Goal: Answer question/provide support: Share knowledge or assist other users

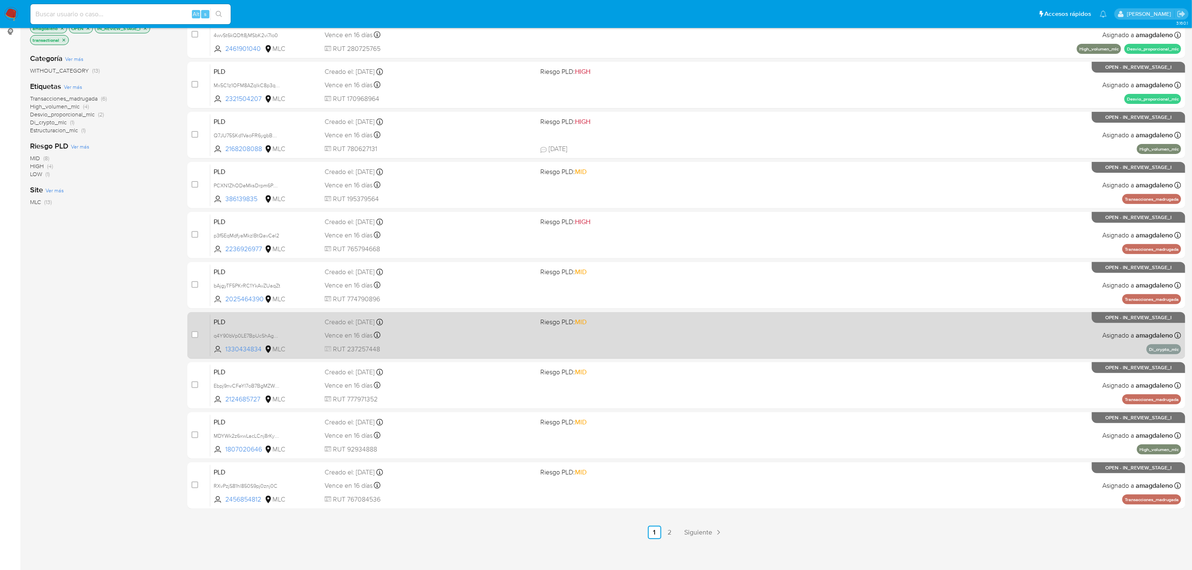
scroll to position [118, 0]
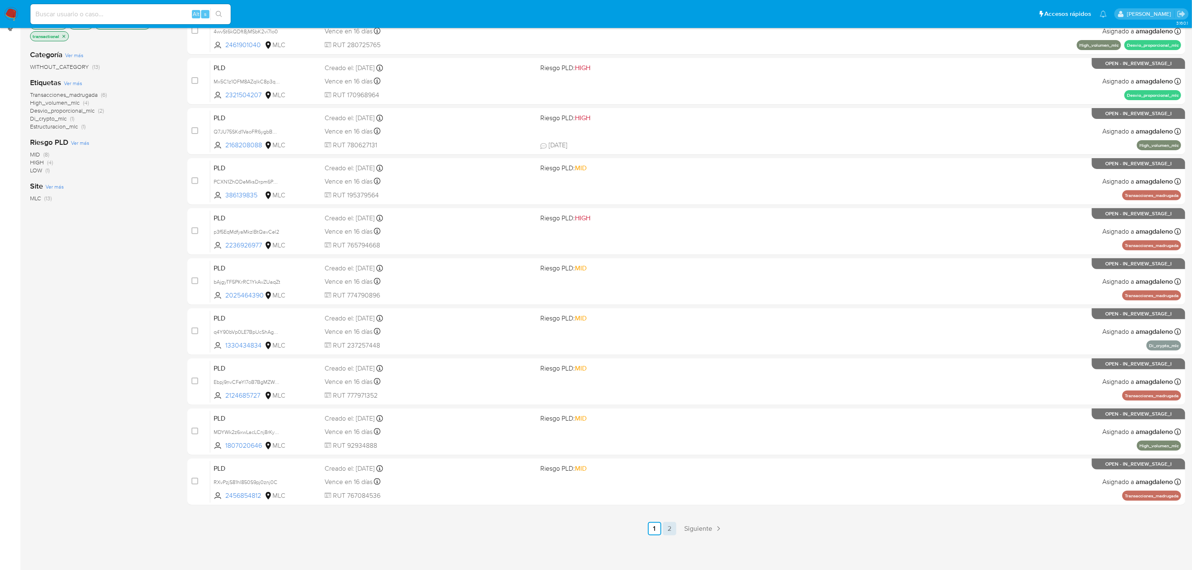
click at [671, 528] on link "2" at bounding box center [669, 528] width 13 height 13
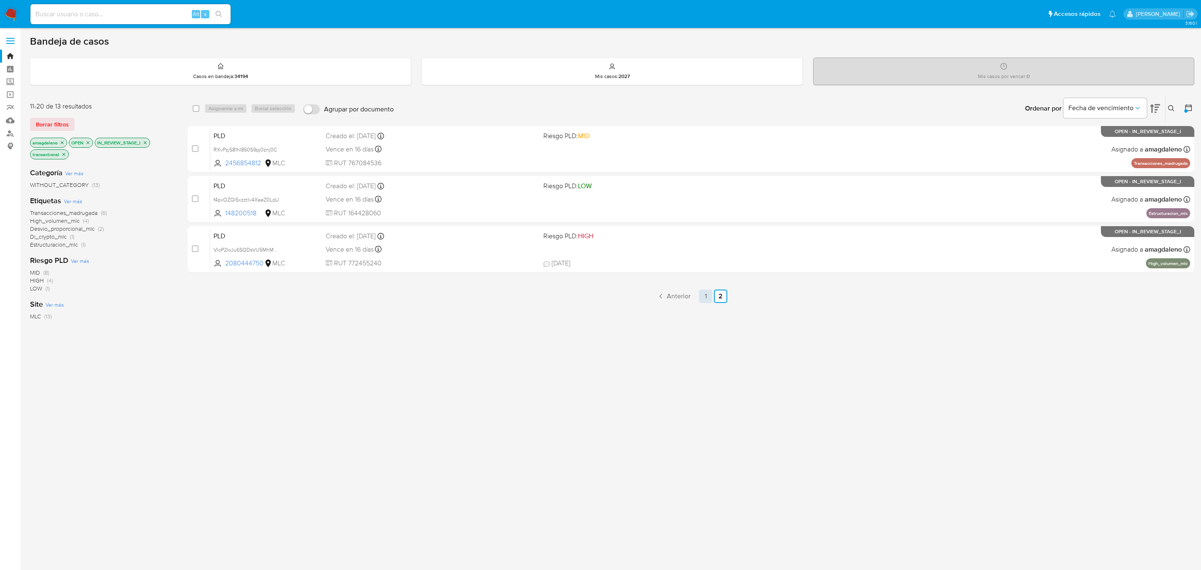
click at [710, 295] on link "1" at bounding box center [705, 296] width 13 height 13
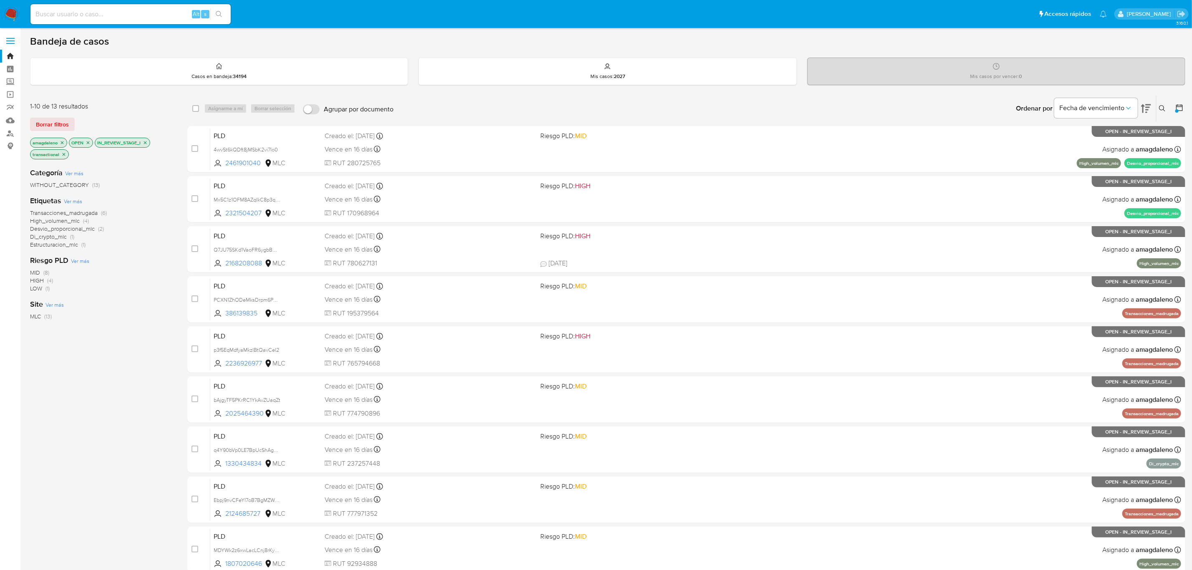
click at [68, 232] on span "Desvio_proporcional_mlc" at bounding box center [62, 228] width 65 height 8
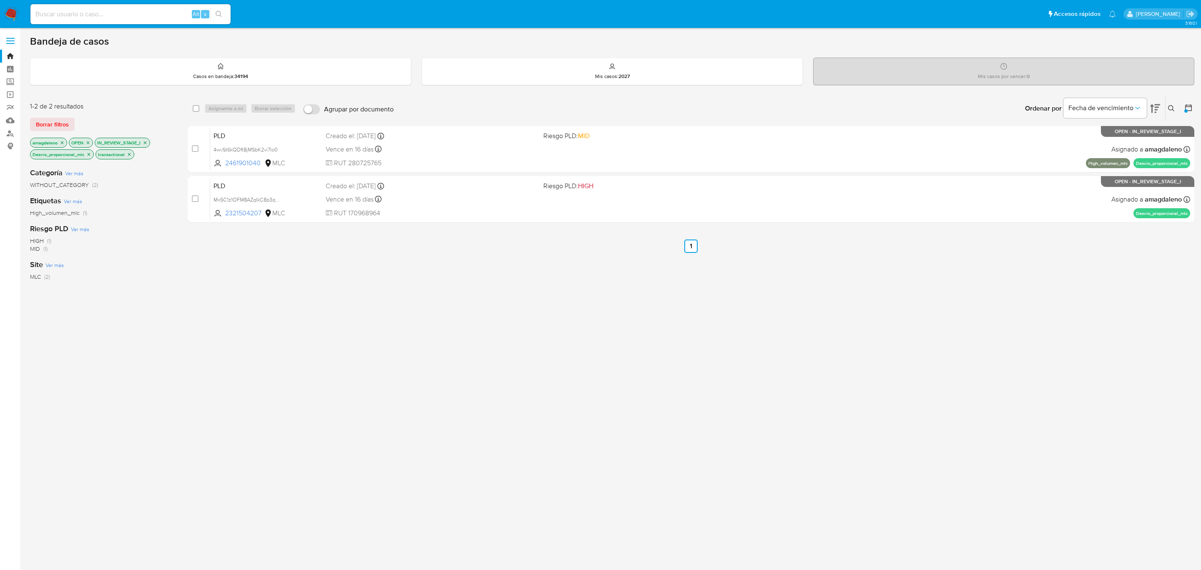
click at [93, 152] on p "Desvio_proporcional_mlc" at bounding box center [61, 154] width 63 height 9
click at [90, 153] on icon "close-filter" at bounding box center [88, 154] width 5 height 5
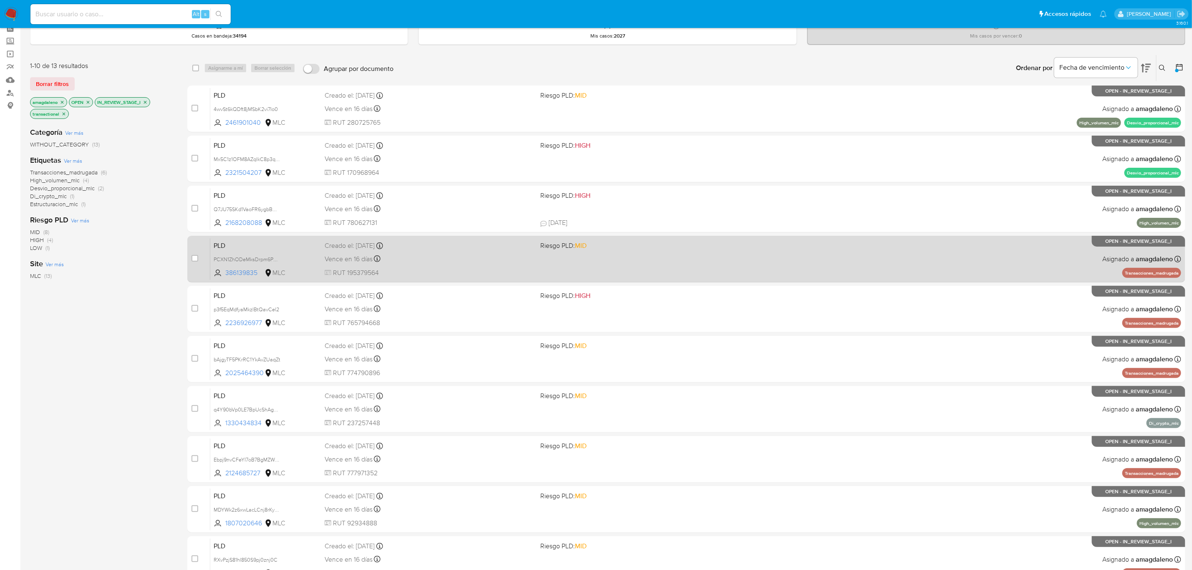
scroll to position [63, 0]
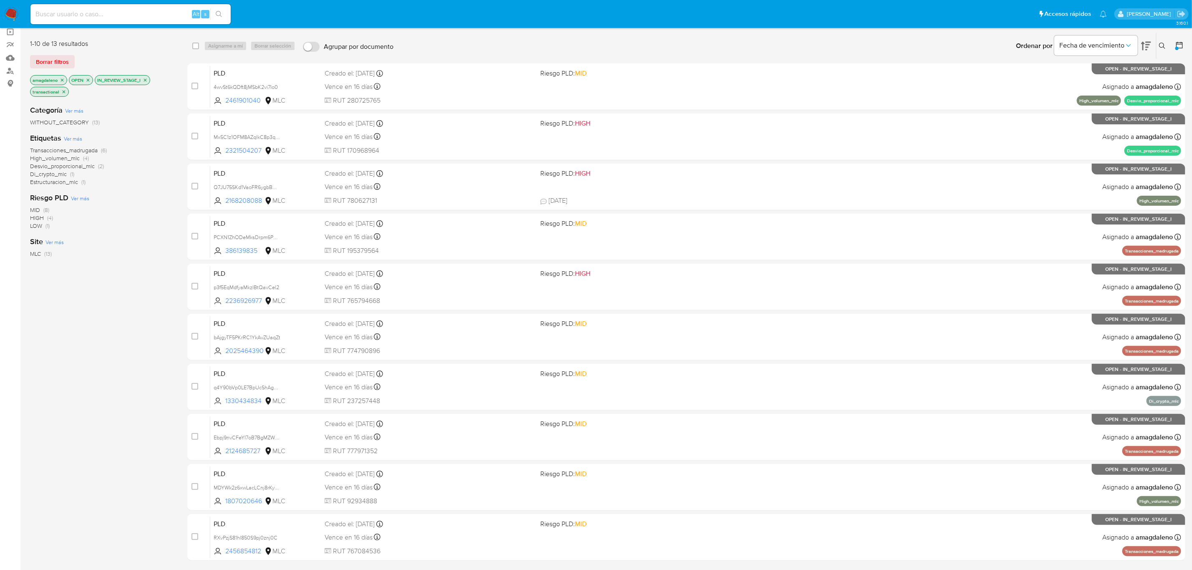
click at [65, 151] on span "Transacciones_madrugada" at bounding box center [64, 150] width 68 height 8
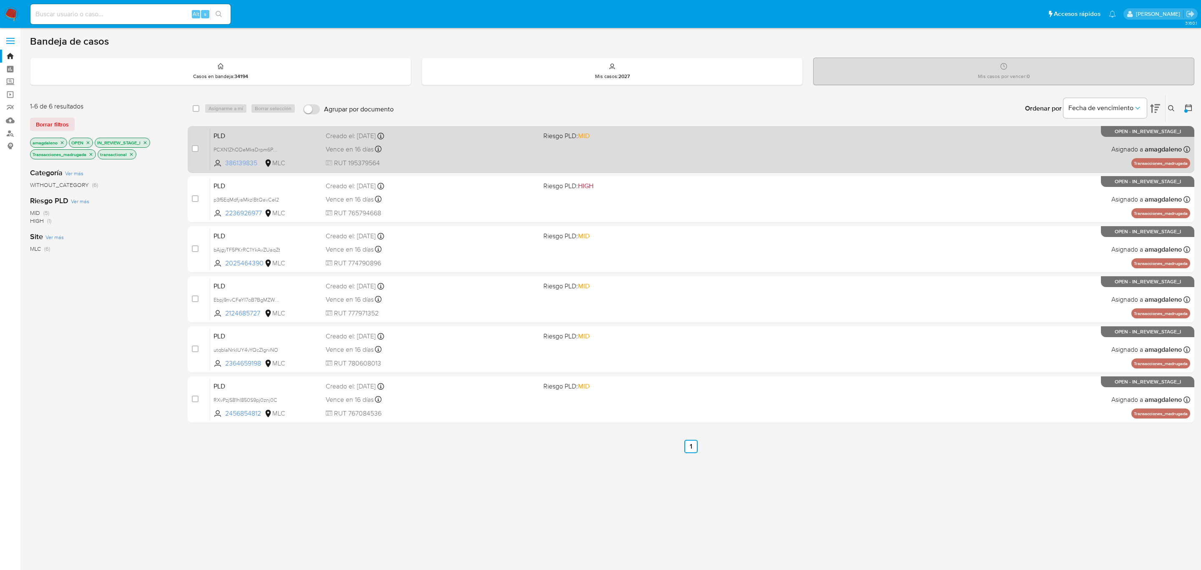
click at [237, 166] on span "386139835" at bounding box center [244, 163] width 38 height 9
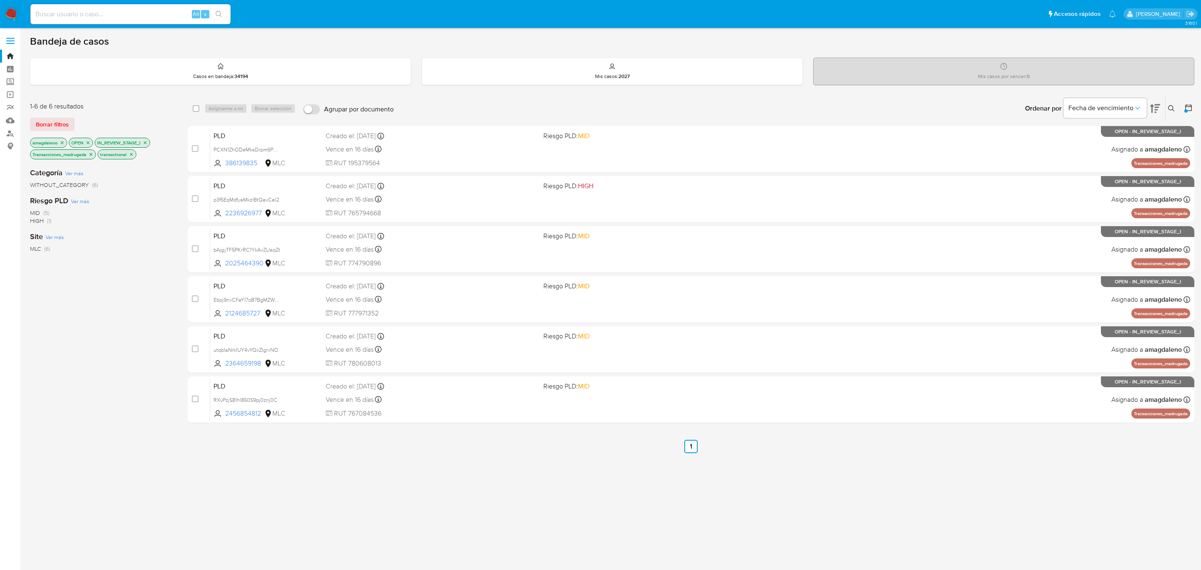
drag, startPoint x: 248, startPoint y: 213, endPoint x: 253, endPoint y: 111, distance: 102.3
click at [248, 212] on span "2236926977" at bounding box center [244, 213] width 38 height 9
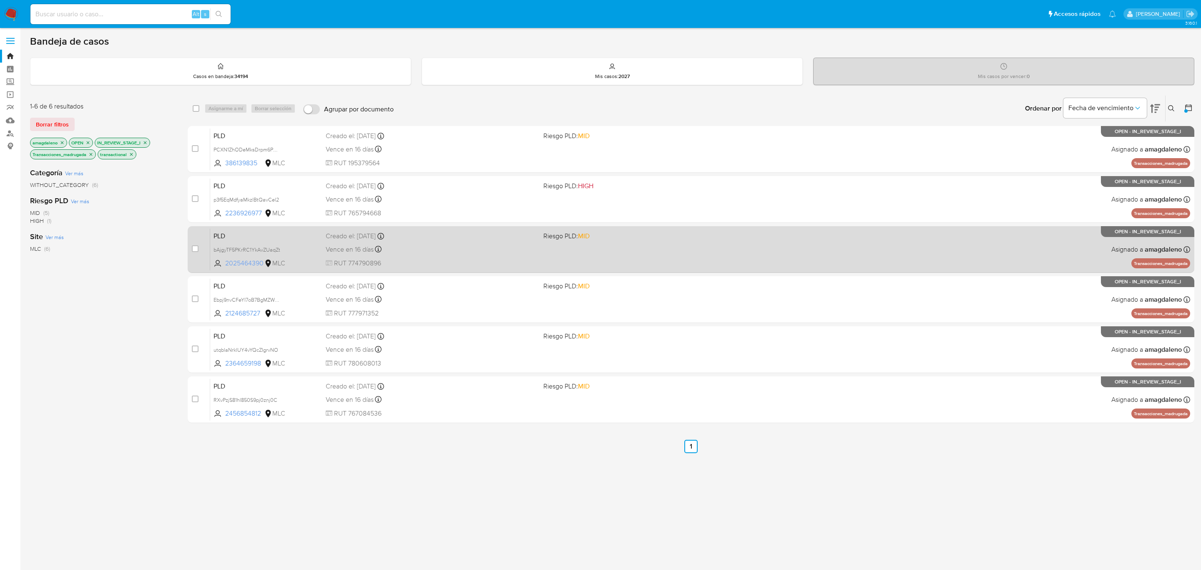
click at [246, 261] on span "2025464390" at bounding box center [244, 263] width 38 height 9
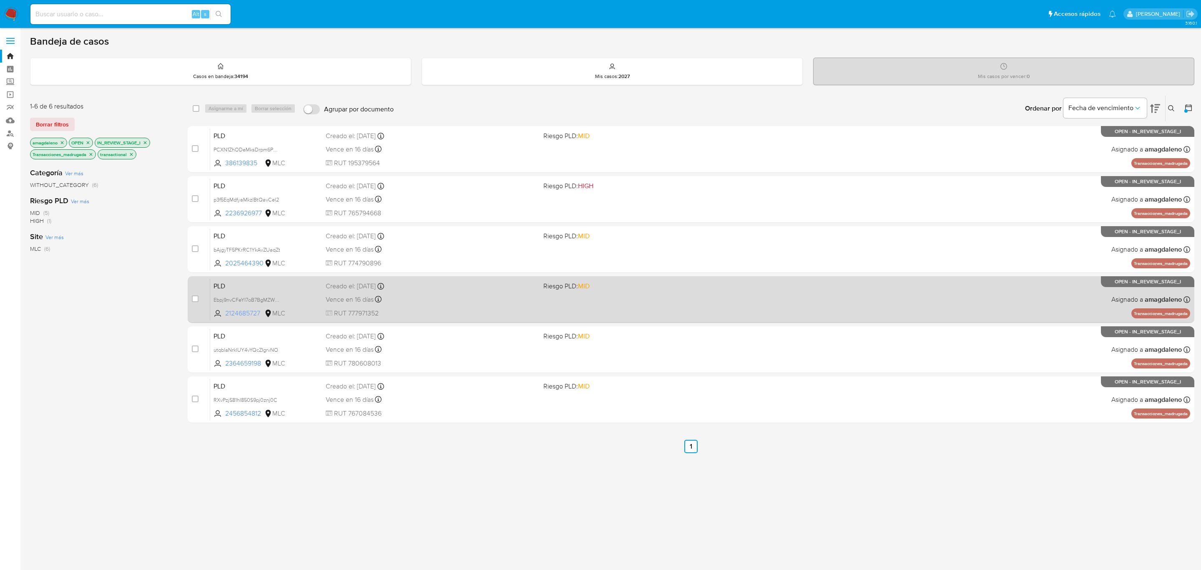
click at [256, 312] on span "2124685727" at bounding box center [244, 313] width 38 height 9
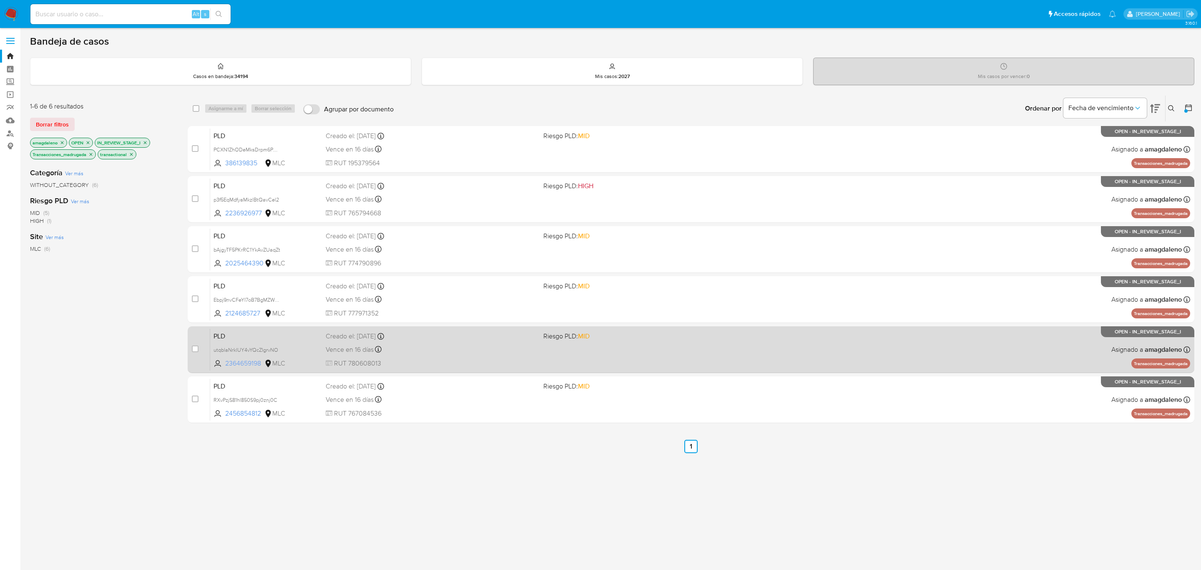
click at [237, 365] on span "2364659198" at bounding box center [244, 363] width 38 height 9
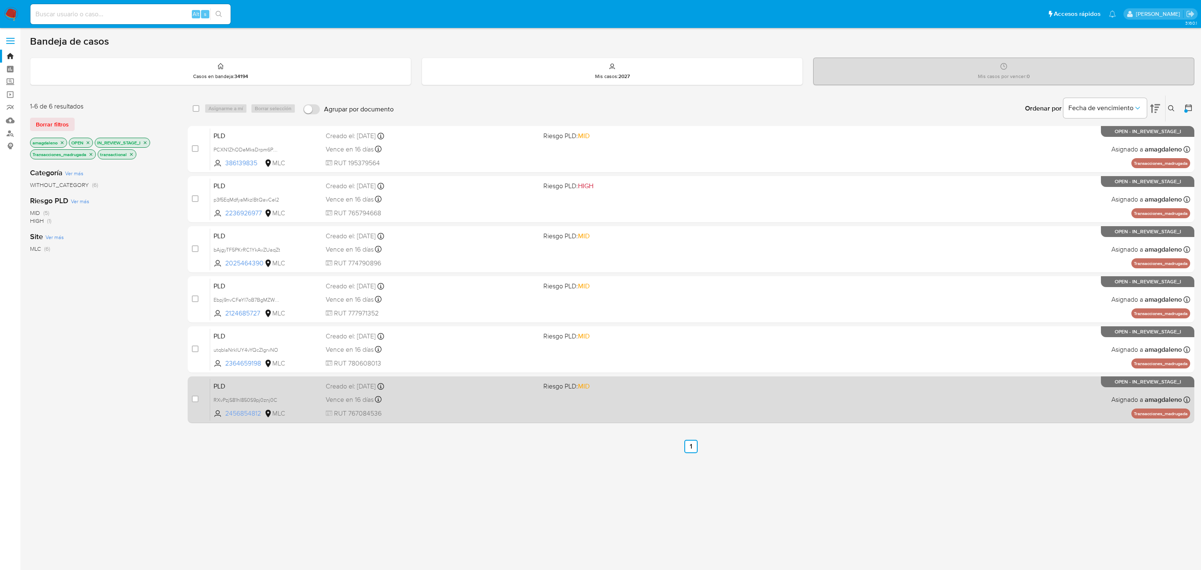
click at [249, 410] on span "2456854812" at bounding box center [244, 413] width 38 height 9
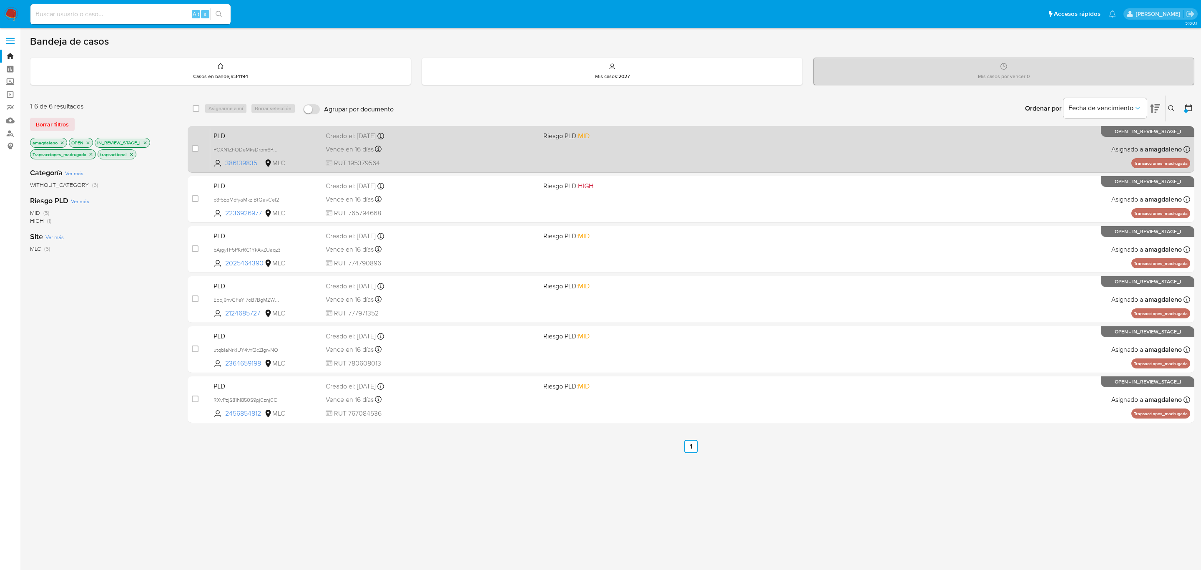
click at [509, 154] on div "PLD PCXN1ZhODeMksDrpm6PpFa2k 386139835 MLC Riesgo PLD: MID Creado el: 12/07/202…" at bounding box center [700, 149] width 980 height 42
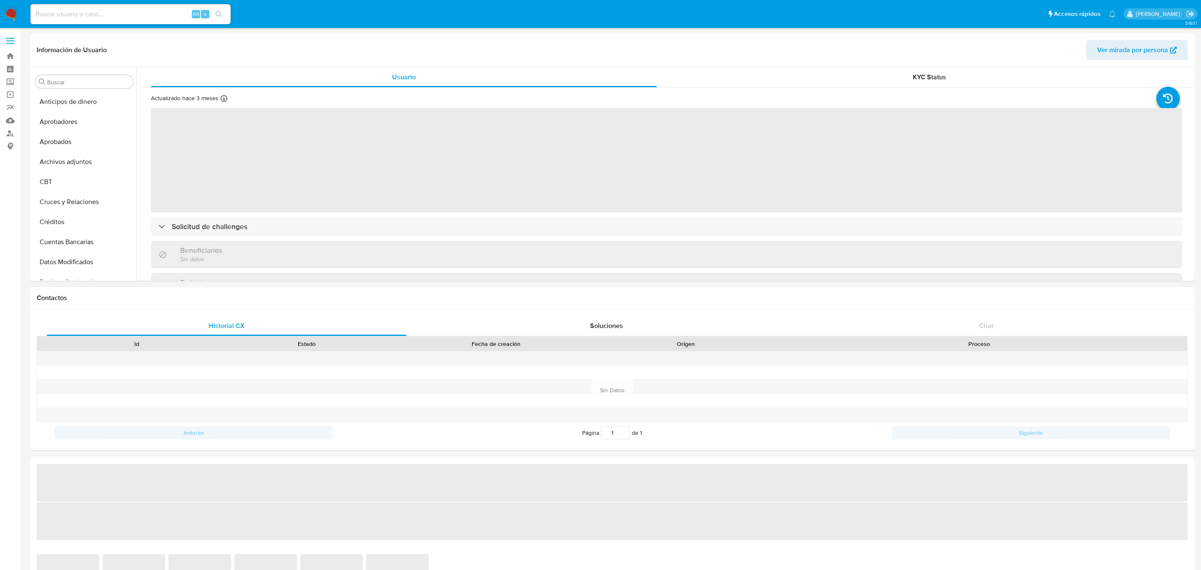
select select "10"
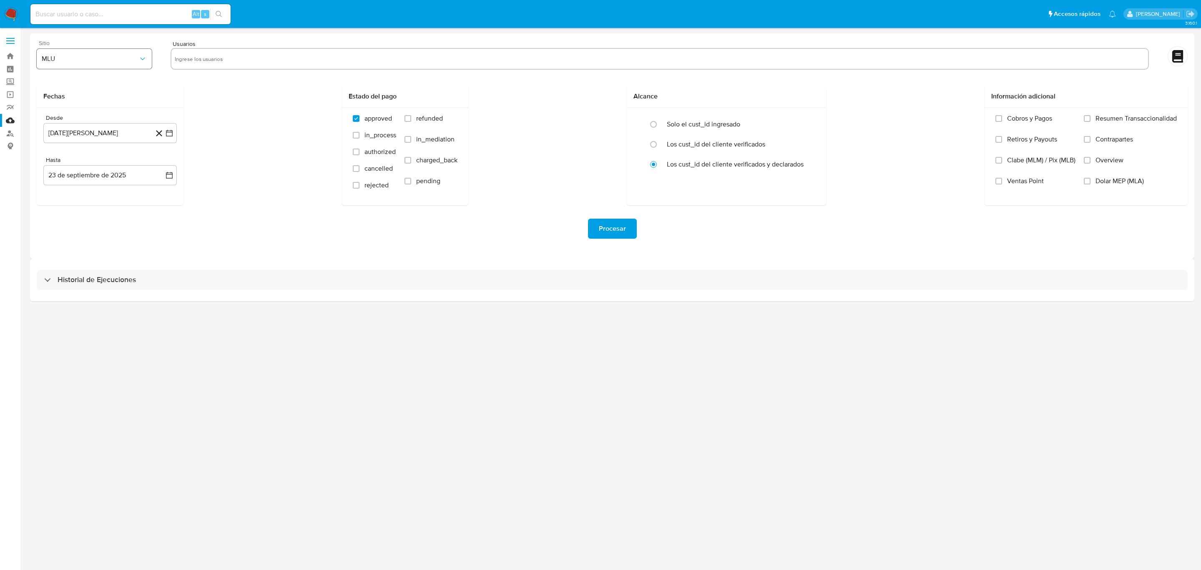
click at [99, 58] on span "MLU" at bounding box center [90, 59] width 97 height 8
click at [86, 202] on div "MLC" at bounding box center [92, 201] width 100 height 20
click at [219, 53] on input "text" at bounding box center [660, 58] width 970 height 13
type input "386139835"
click at [224, 174] on div "Fechas Desde 23 de agosto de 2024 23-08-2024 Hasta 23 de septiembre de 2025 23-…" at bounding box center [612, 146] width 1151 height 120
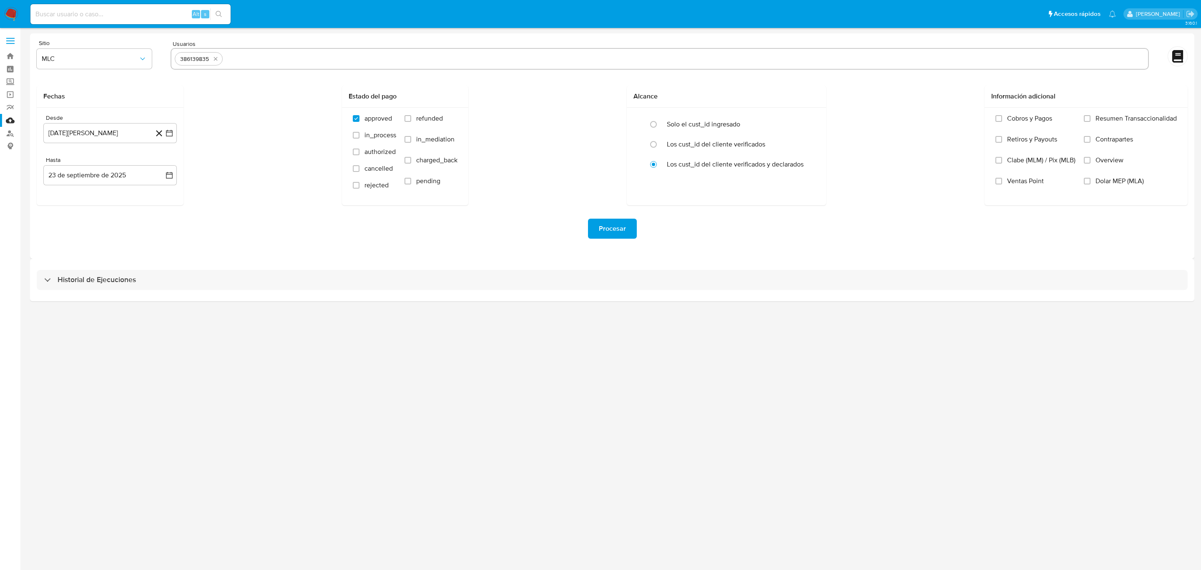
click at [239, 62] on input "text" at bounding box center [685, 58] width 919 height 13
paste input "2236926977"
type input "2236926977"
paste input "2025464390"
type input "2025464390"
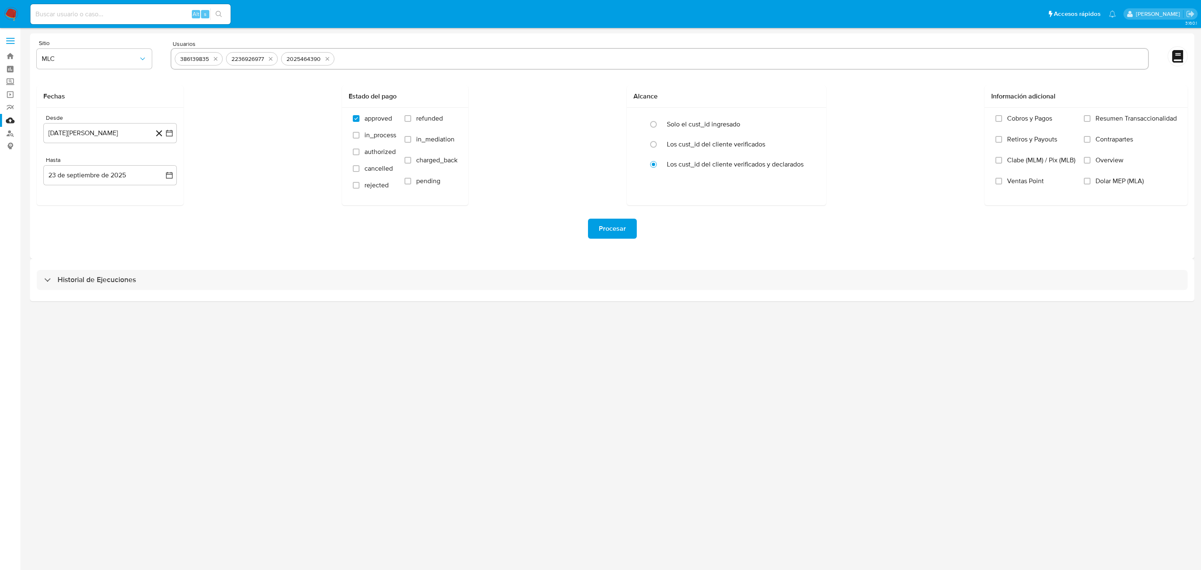
click at [378, 74] on form "Sitio MLC Usuarios 386139835 2236926977 2025464390 Fechas Desde 23 de agosto de…" at bounding box center [612, 146] width 1151 height 212
click at [373, 55] on input "text" at bounding box center [741, 58] width 807 height 13
paste input "2124685727"
type input "2124685727"
paste input "2364659198"
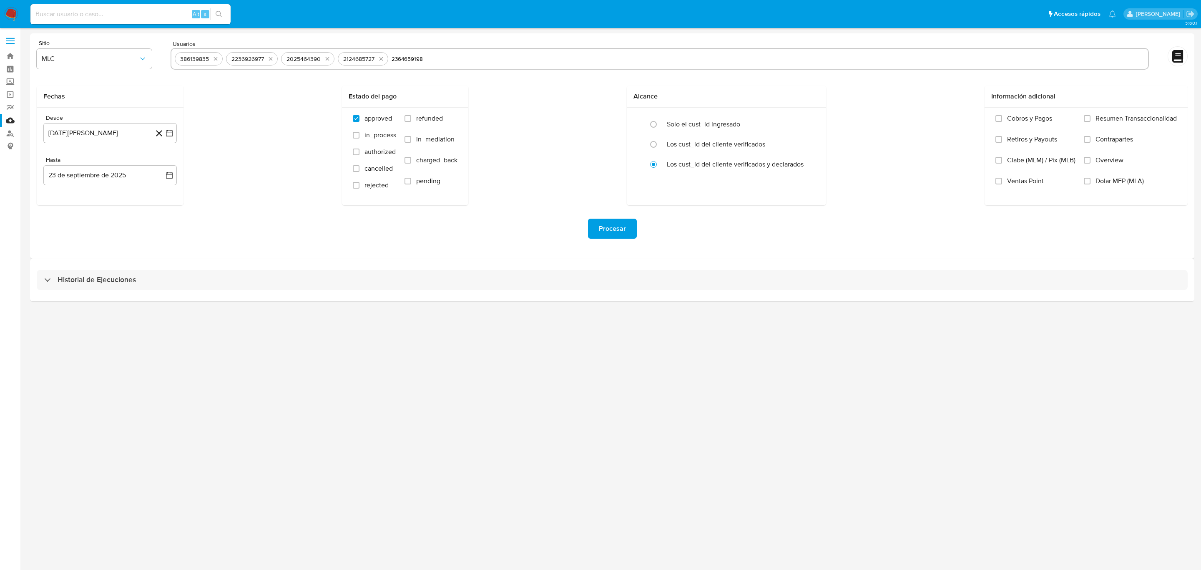
type input "2364659198"
paste input "2456854812"
type input "2456854812"
click at [519, 108] on div "Fechas Desde 23 de agosto de 2024 23-08-2024 Hasta 23 de septiembre de 2025 23-…" at bounding box center [612, 146] width 1151 height 120
click at [624, 232] on span "Procesar" at bounding box center [612, 228] width 27 height 18
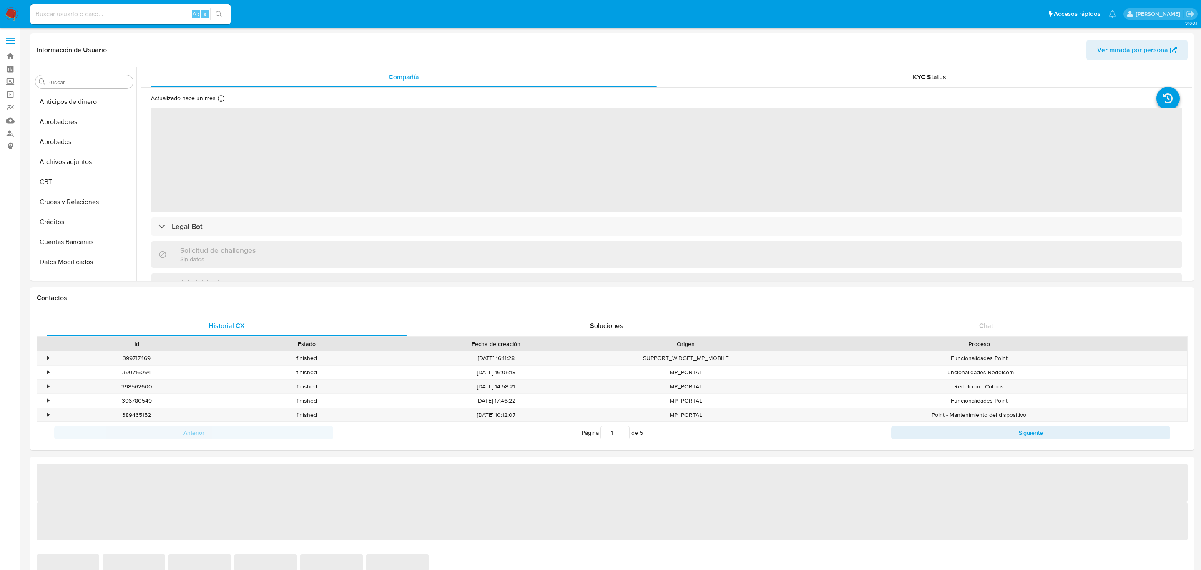
select select "10"
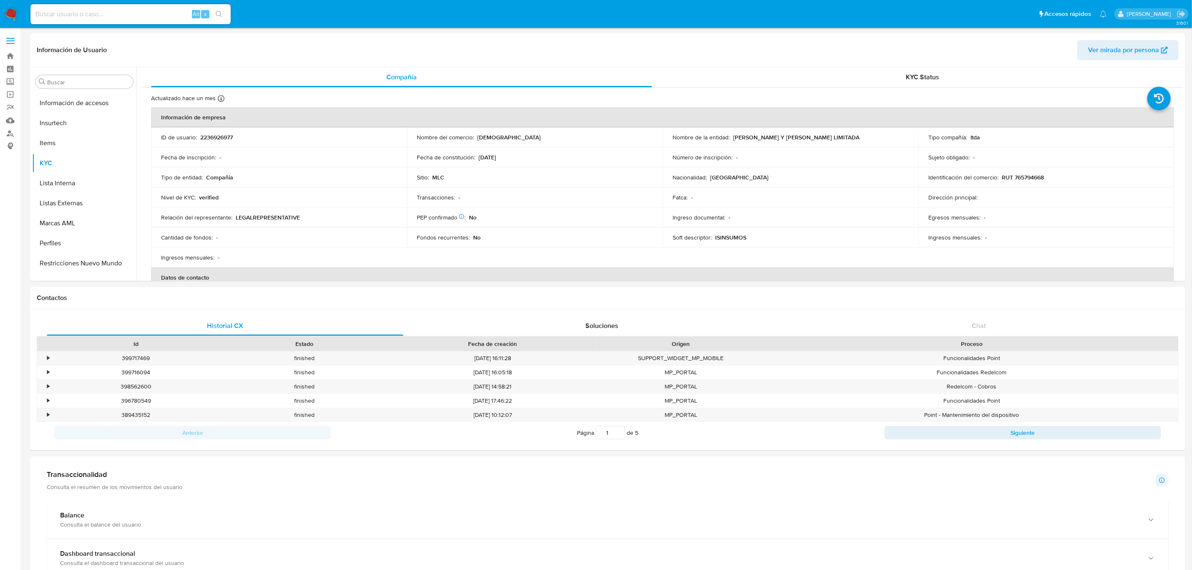
scroll to position [392, 0]
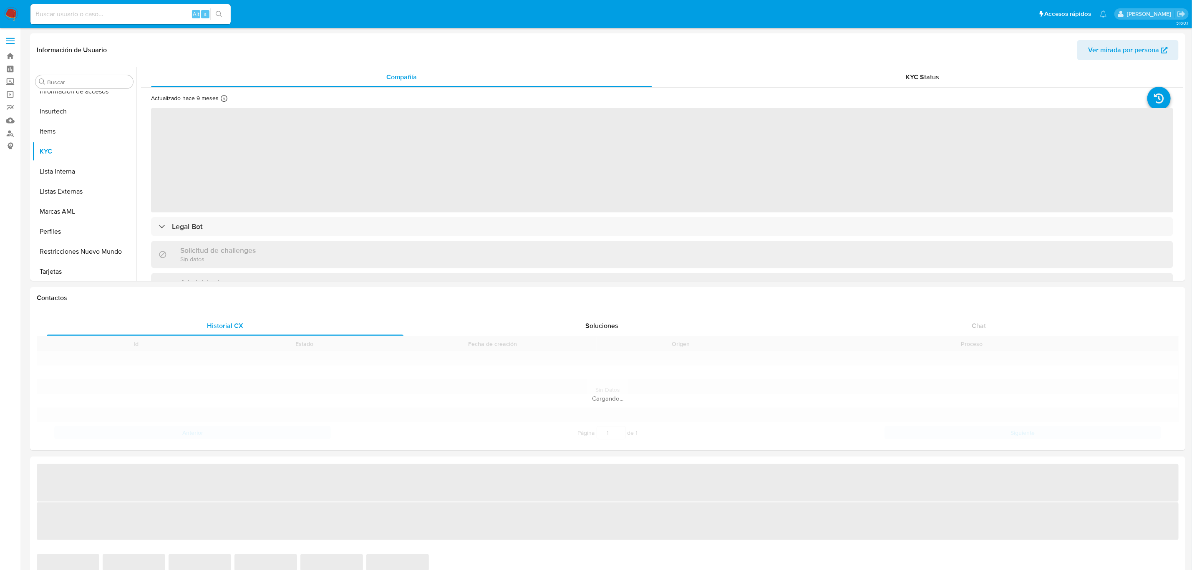
scroll to position [392, 0]
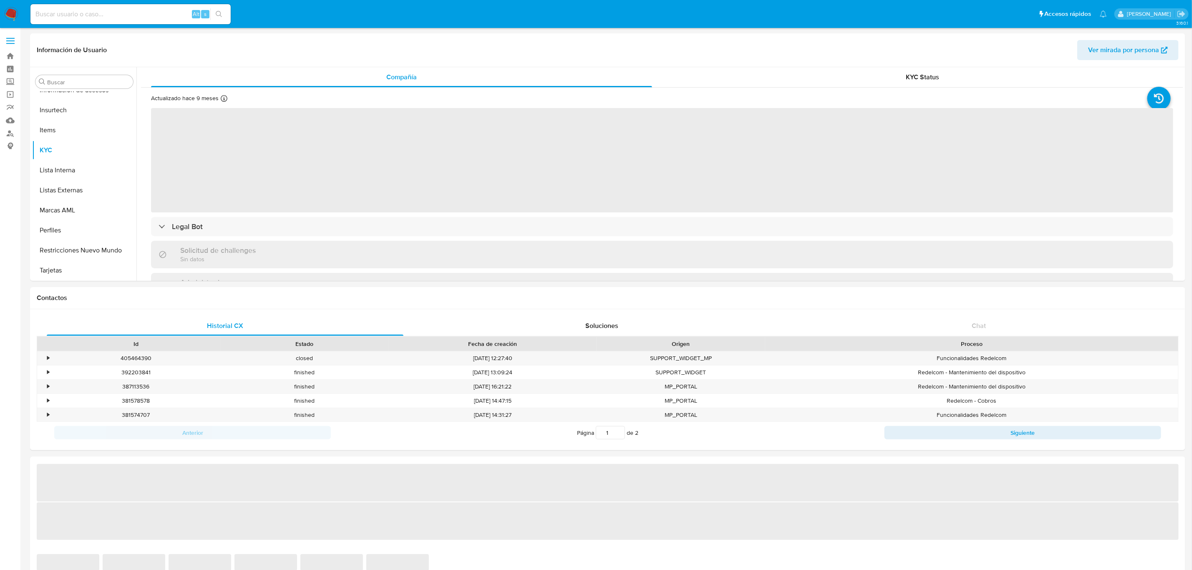
select select "10"
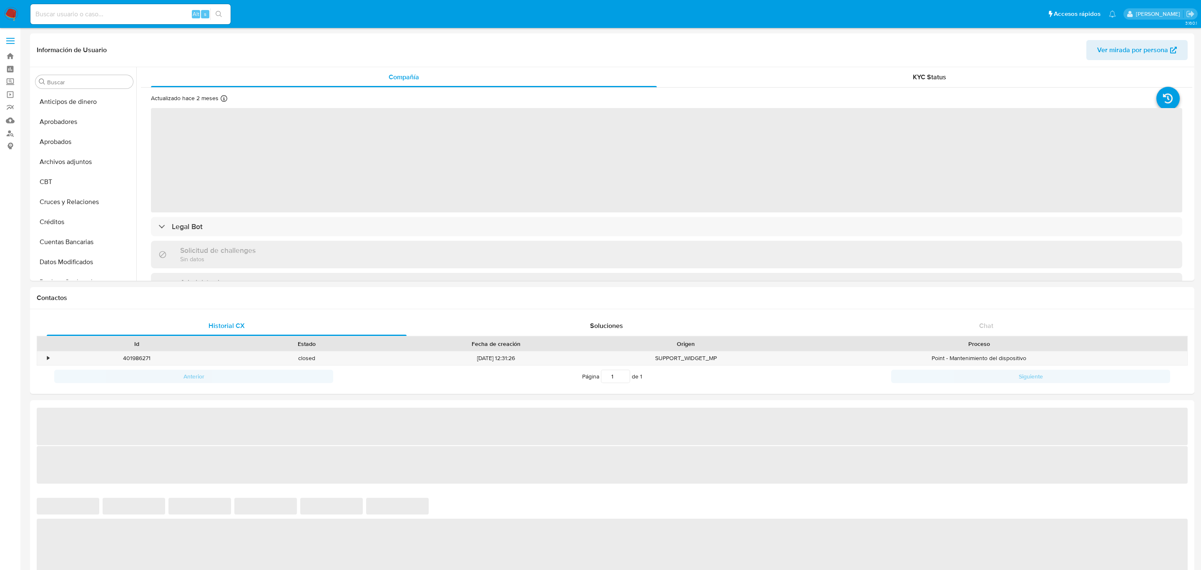
select select "10"
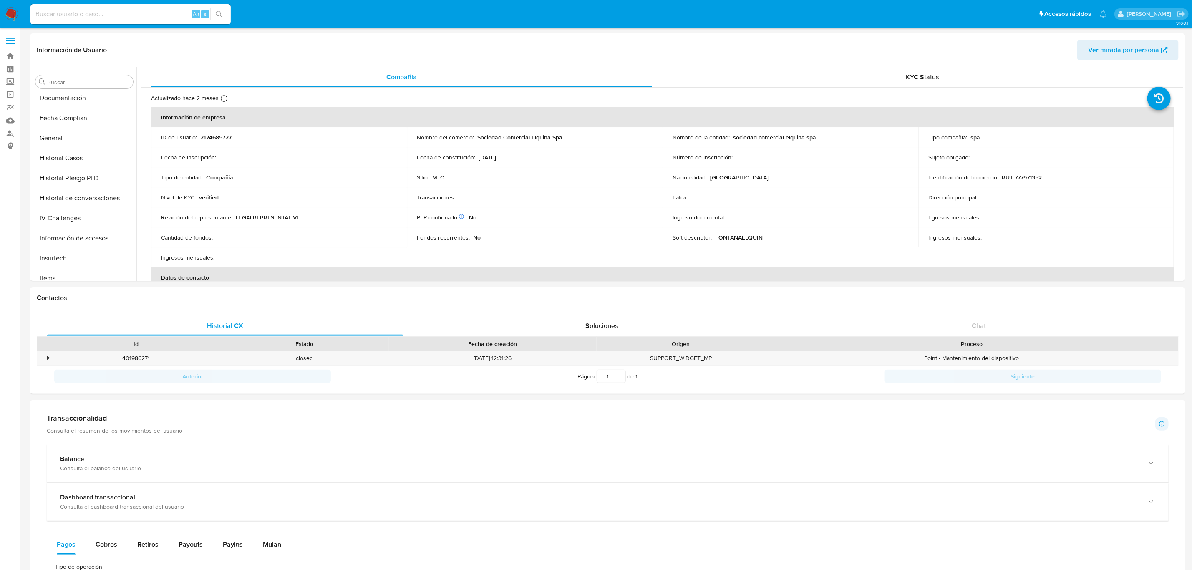
scroll to position [386, 0]
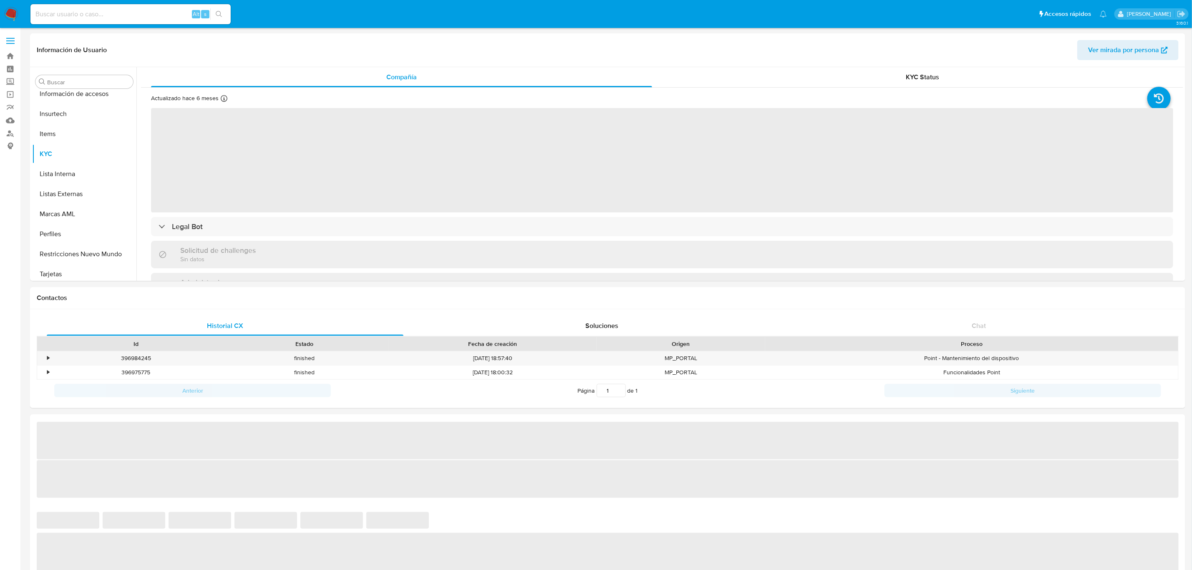
scroll to position [392, 0]
select select "10"
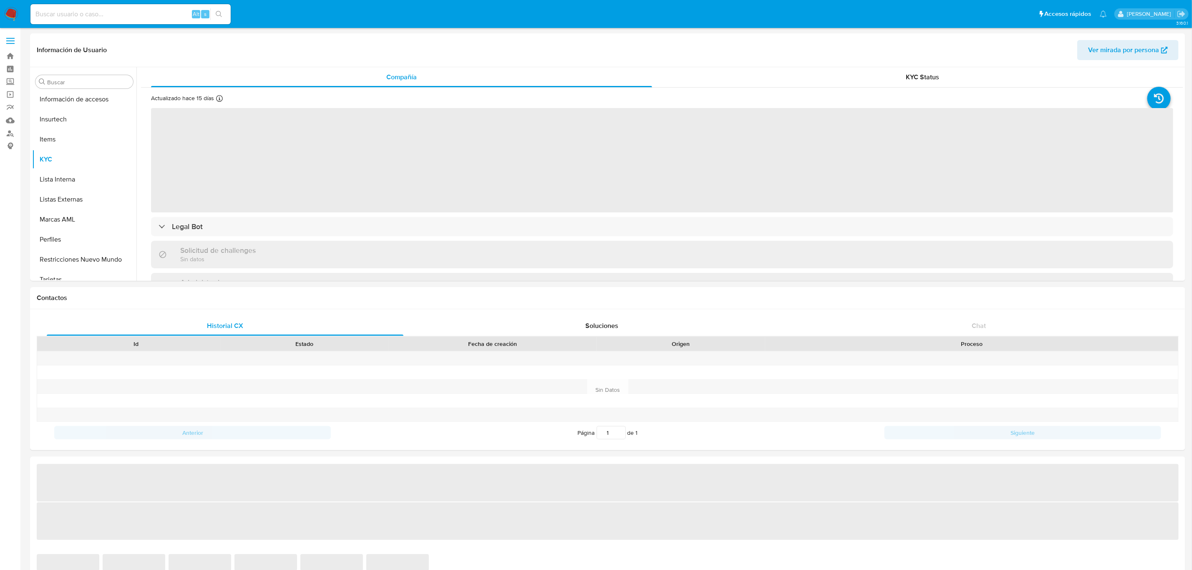
scroll to position [392, 0]
select select "10"
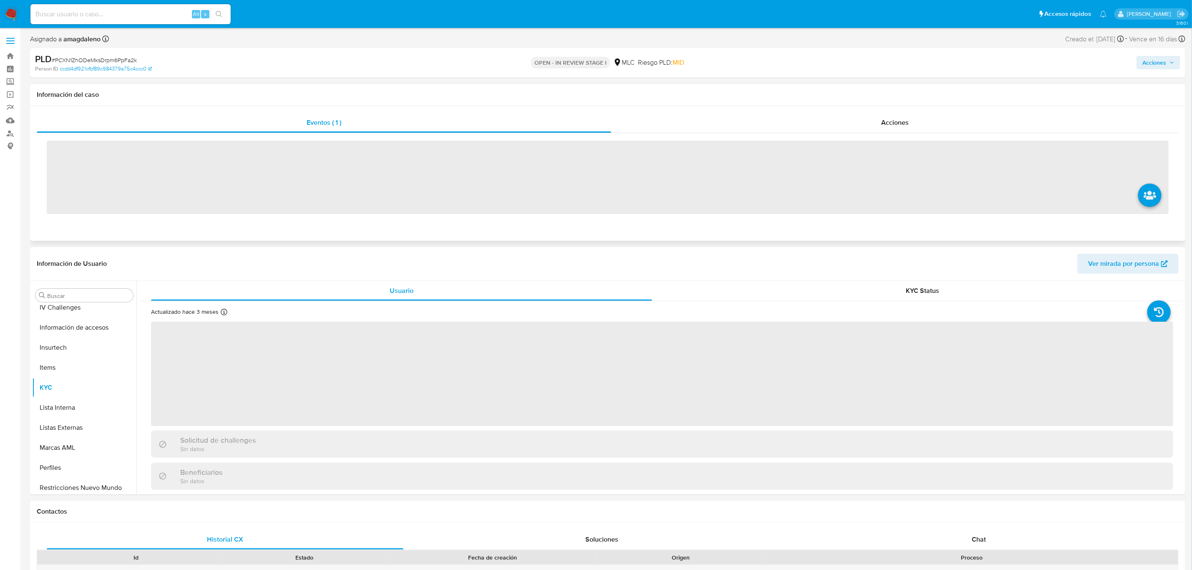
scroll to position [392, 0]
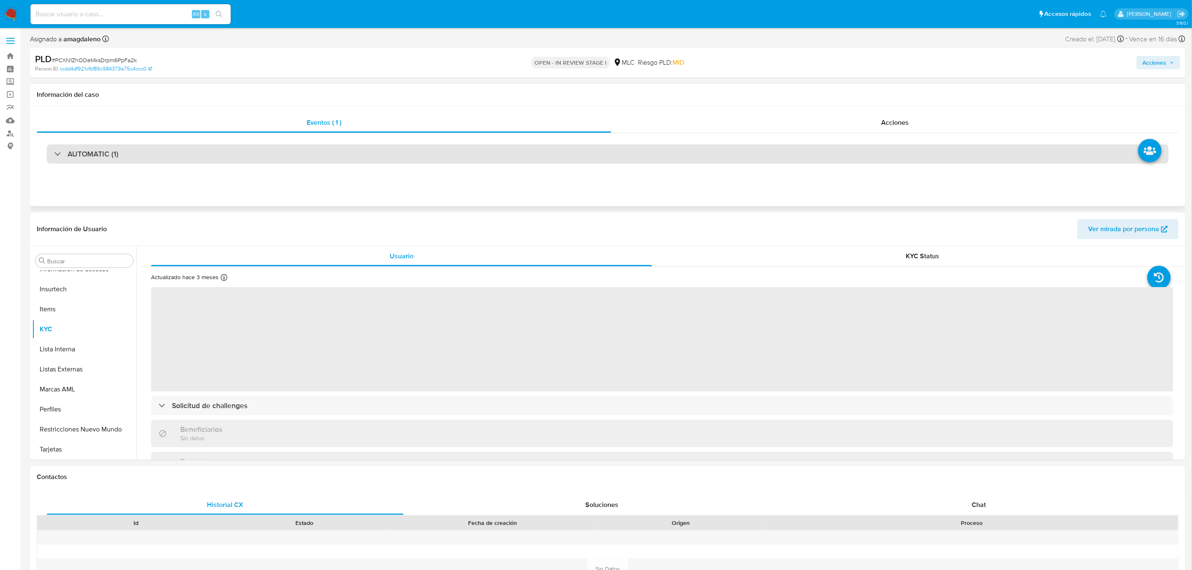
select select "10"
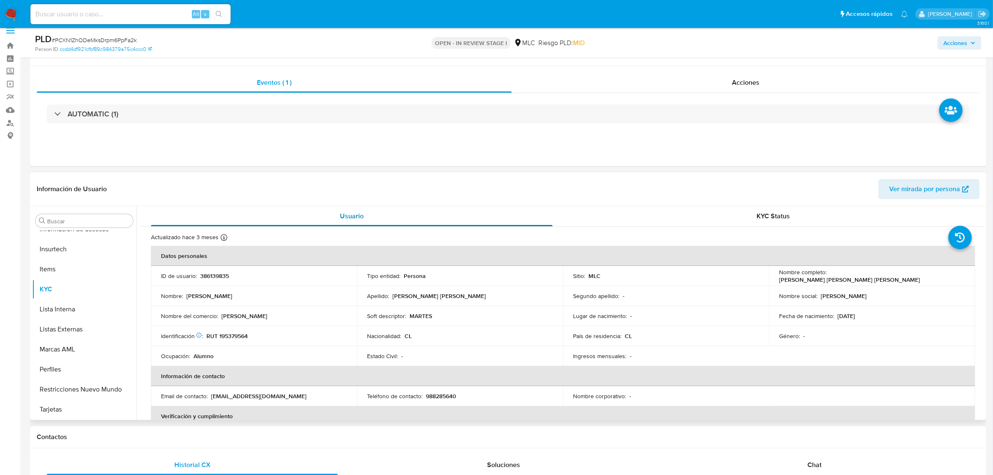
scroll to position [0, 0]
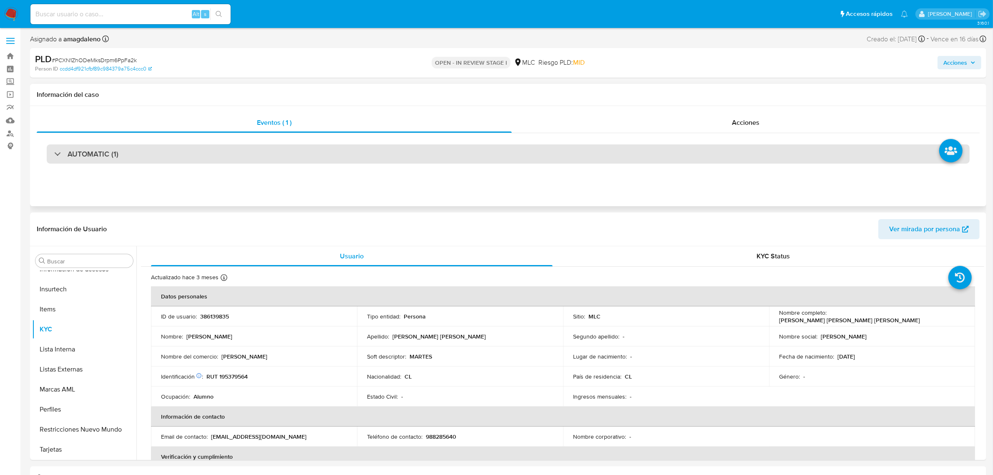
click at [184, 152] on div "AUTOMATIC (1)" at bounding box center [508, 153] width 923 height 19
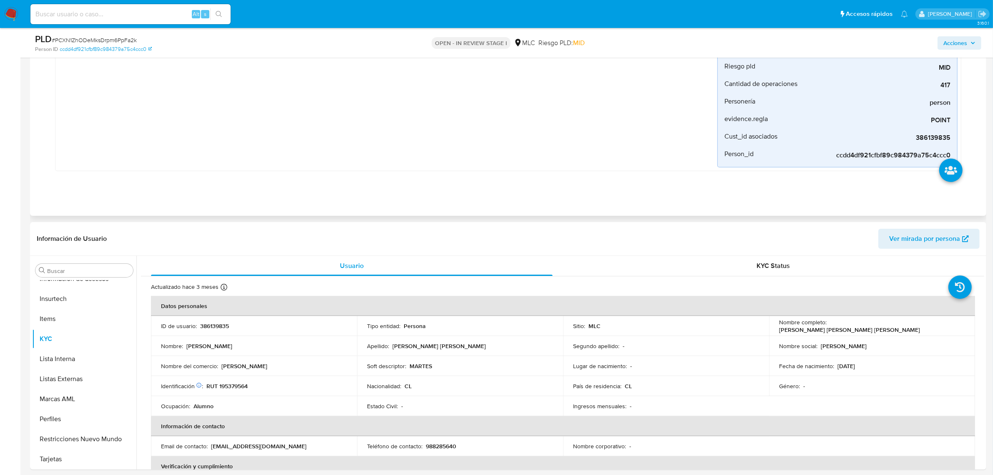
scroll to position [313, 0]
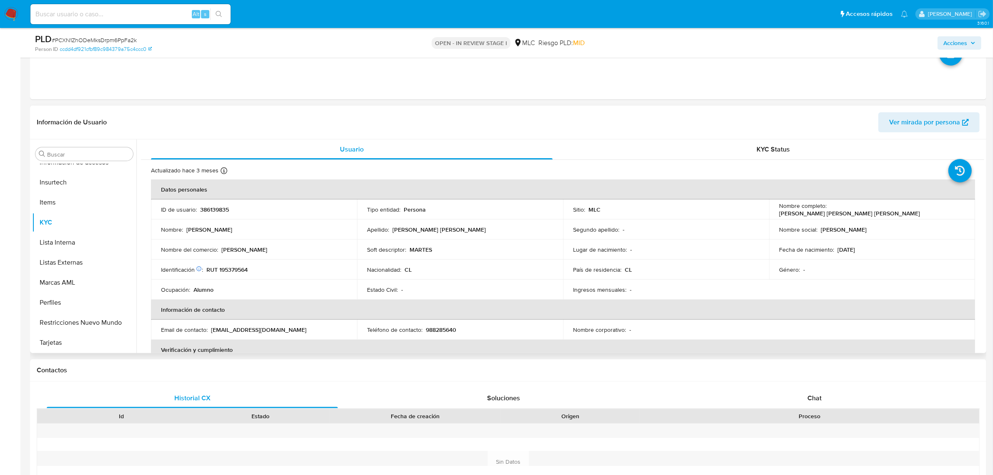
click at [239, 269] on p "RUT 195379564" at bounding box center [227, 270] width 41 height 8
copy p "195379564"
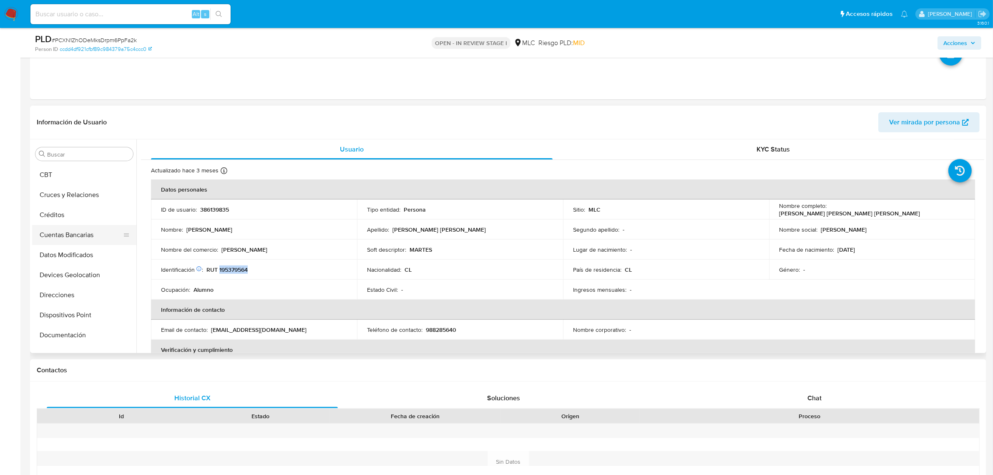
scroll to position [27, 0]
click at [91, 245] on button "Cruces y Relaciones" at bounding box center [81, 247] width 98 height 20
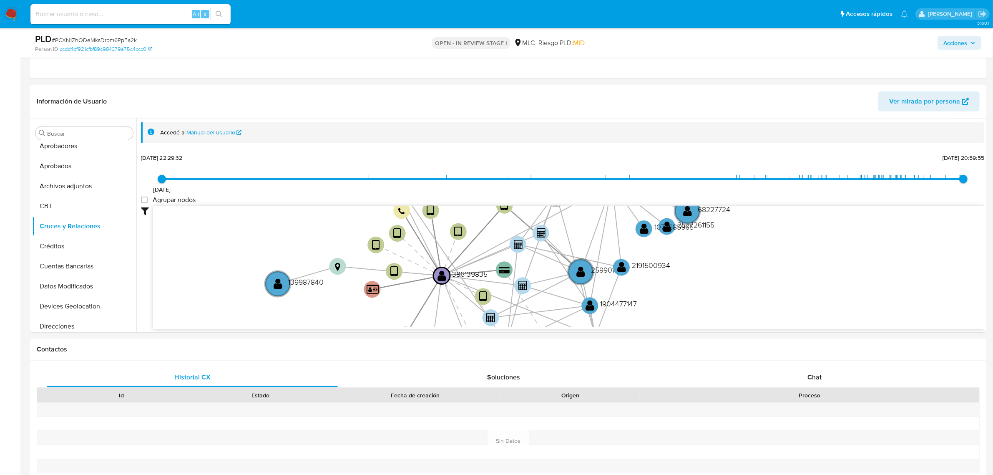
scroll to position [353, 0]
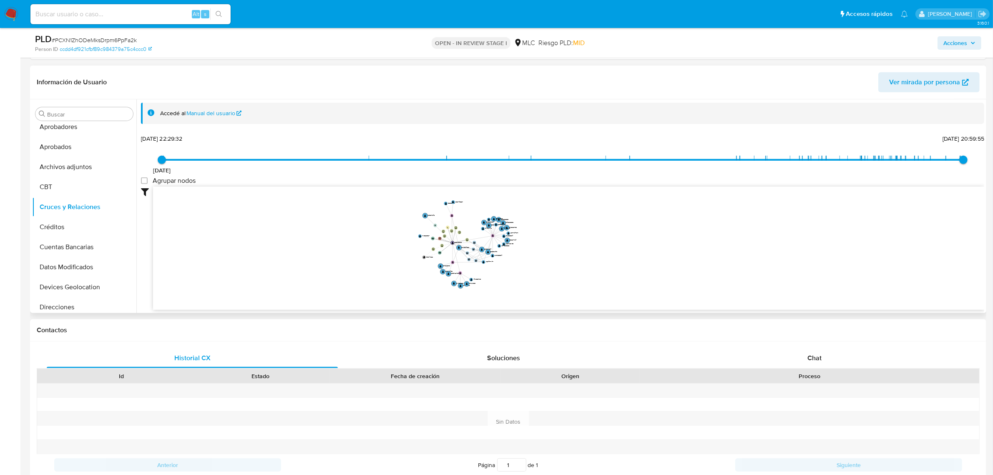
drag, startPoint x: 632, startPoint y: 249, endPoint x: 604, endPoint y: 258, distance: 29.7
click at [620, 248] on icon "device-6286881608813b0019b166b4  user-386139835  386139835 device-62953b9a088…" at bounding box center [568, 246] width 831 height 121
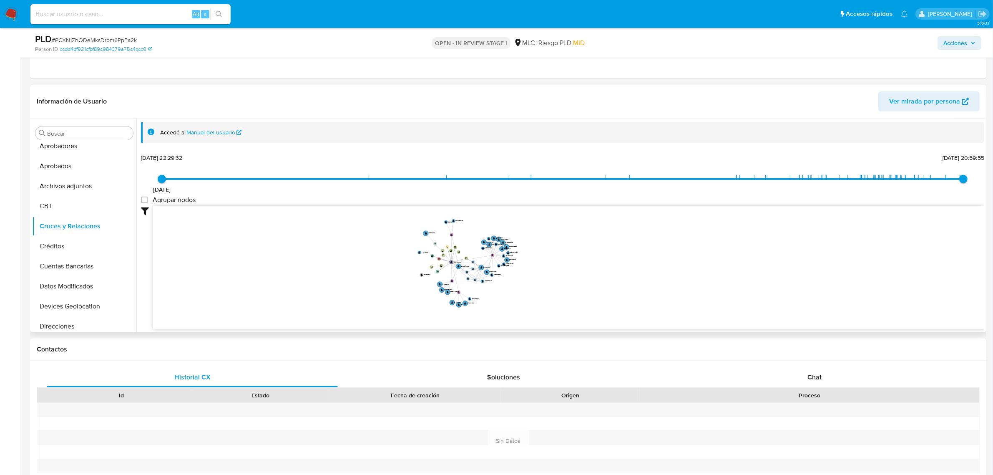
scroll to position [332, 0]
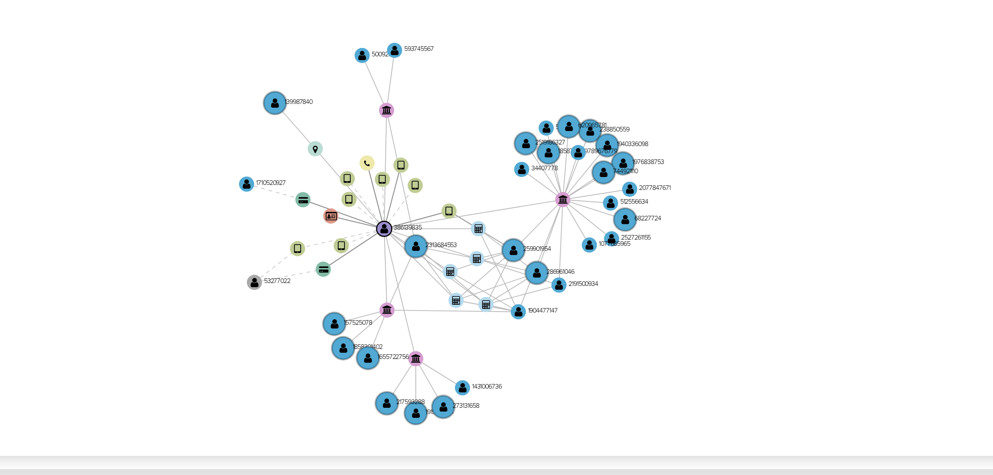
click at [539, 283] on icon "device-6286881608813b0019b166b4  user-386139835  386139835 device-62953b9a088…" at bounding box center [568, 267] width 831 height 121
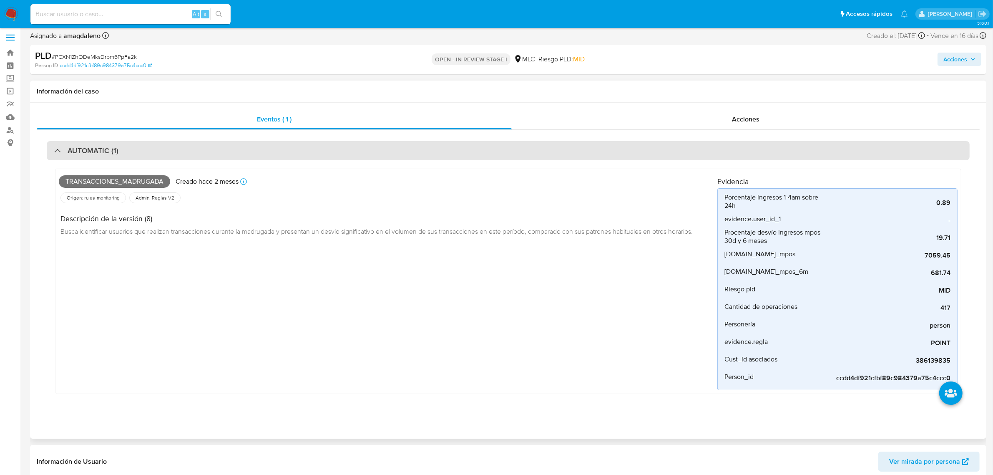
scroll to position [0, 0]
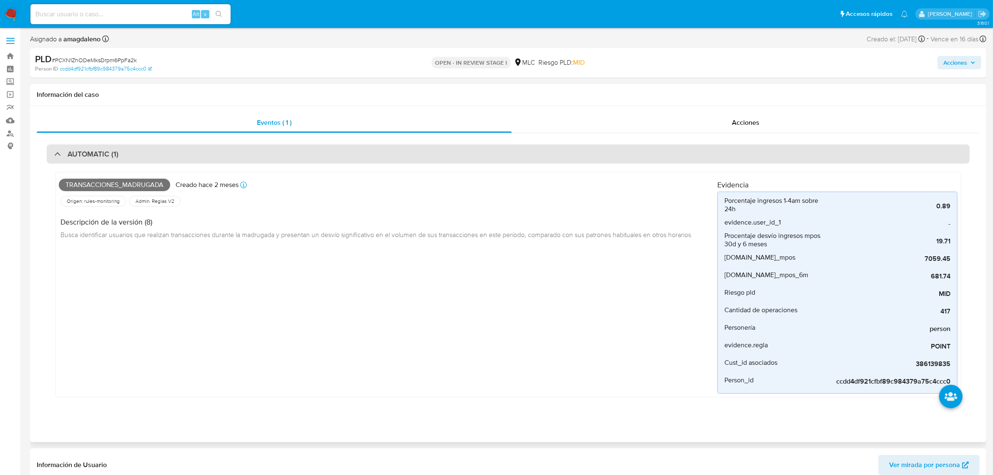
click at [322, 155] on div "AUTOMATIC (1)" at bounding box center [508, 153] width 923 height 19
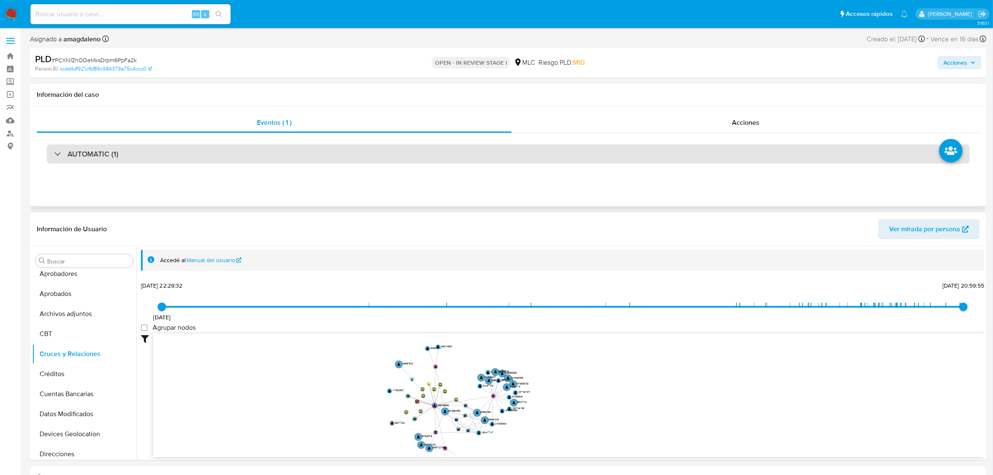
click at [339, 161] on div "AUTOMATIC (1)" at bounding box center [508, 153] width 923 height 19
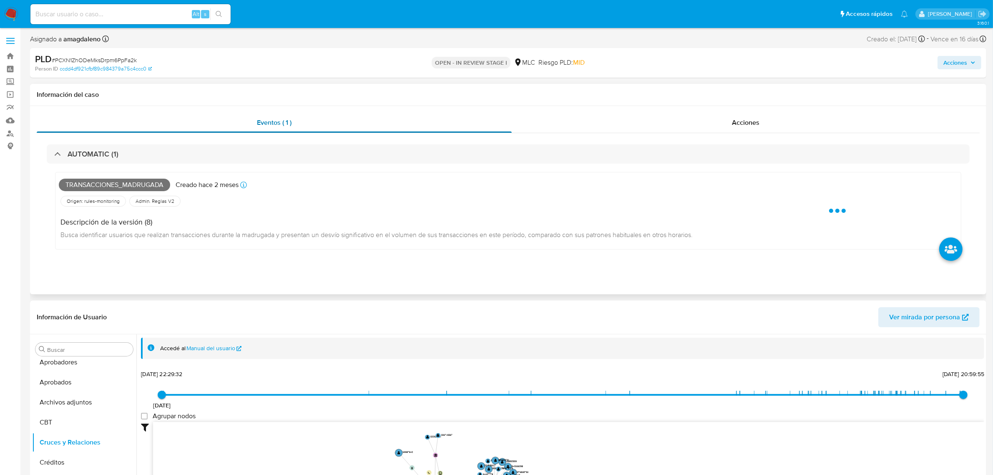
click at [357, 118] on div "Eventos ( 1 )" at bounding box center [274, 123] width 475 height 20
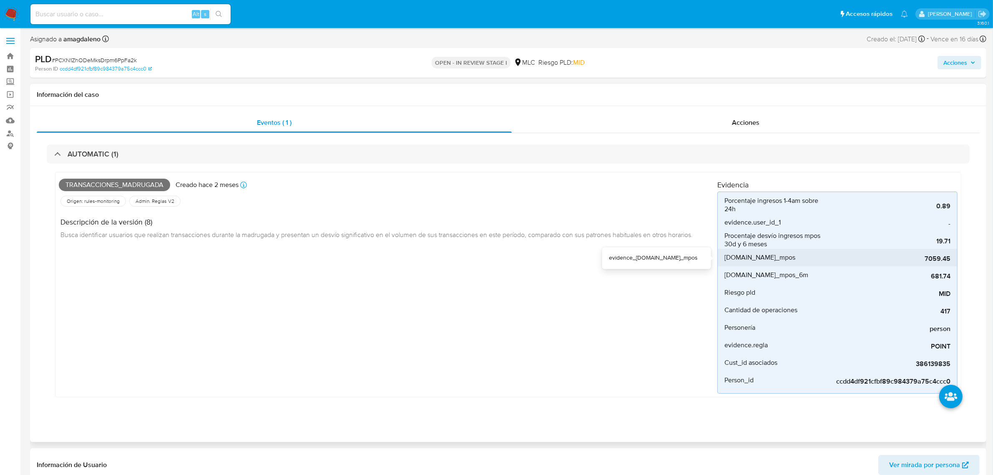
click at [929, 262] on span "7059.45" at bounding box center [888, 258] width 125 height 8
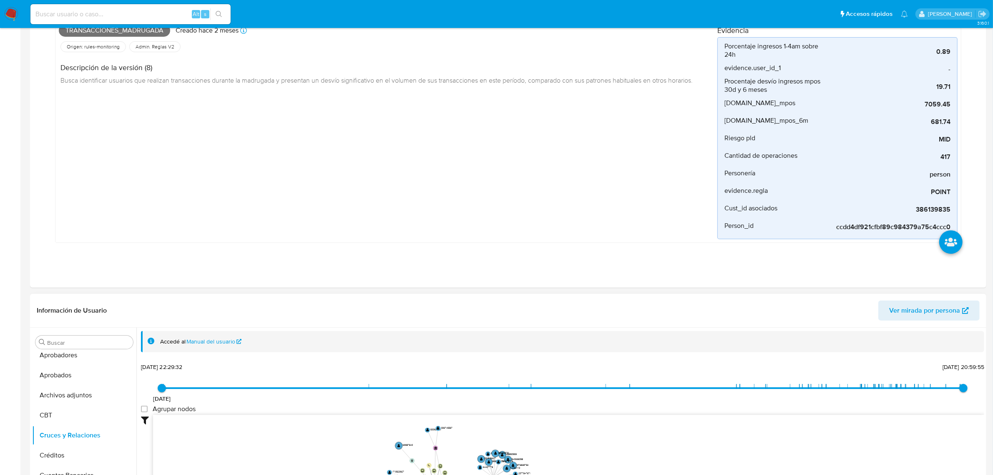
scroll to position [261, 0]
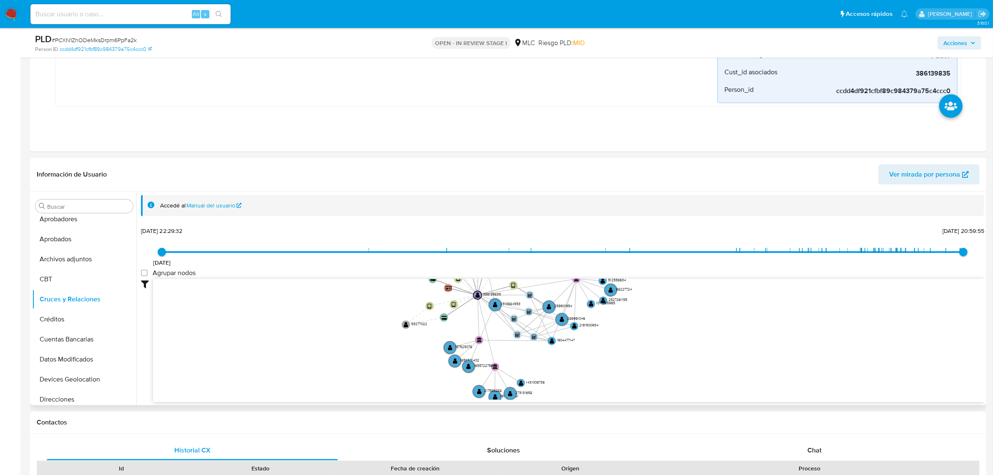
drag, startPoint x: 380, startPoint y: 322, endPoint x: 343, endPoint y: 267, distance: 65.8
click at [648, 257] on div "2/4/2022 2/4/2022, 22:29:32 20/9/2025, 20:59:55 Agrupar nodos Filtros Confianza…" at bounding box center [563, 328] width 844 height 207
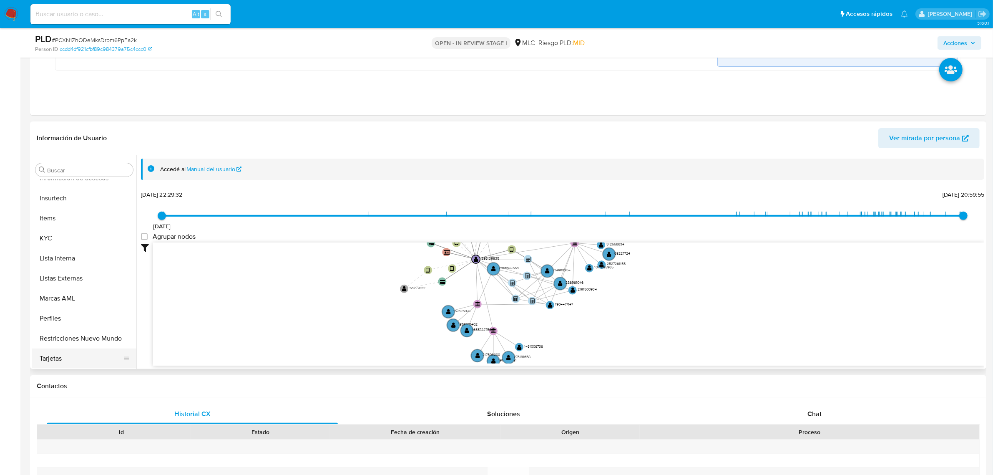
scroll to position [313, 0]
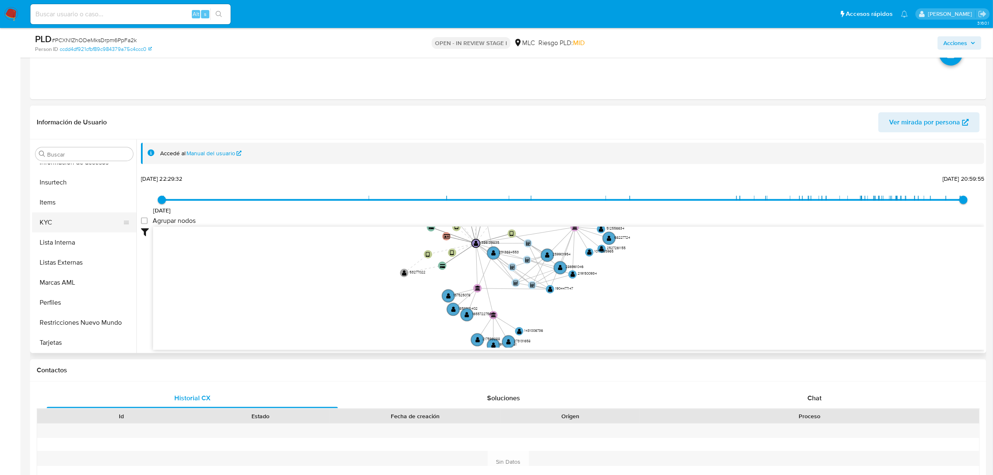
click at [61, 219] on button "KYC" at bounding box center [81, 222] width 98 height 20
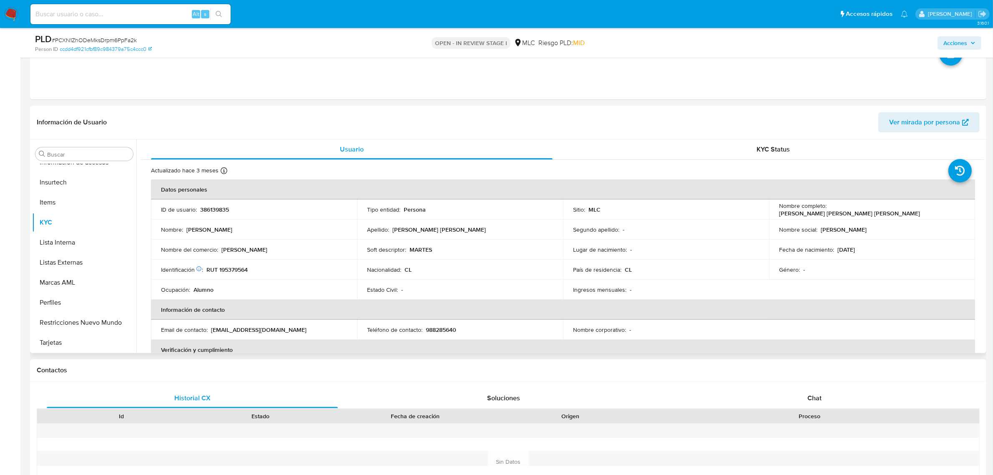
click at [216, 252] on p "Nombre del comercio :" at bounding box center [189, 250] width 57 height 8
click at [237, 254] on td "Nombre del comercio : Marte" at bounding box center [254, 249] width 206 height 20
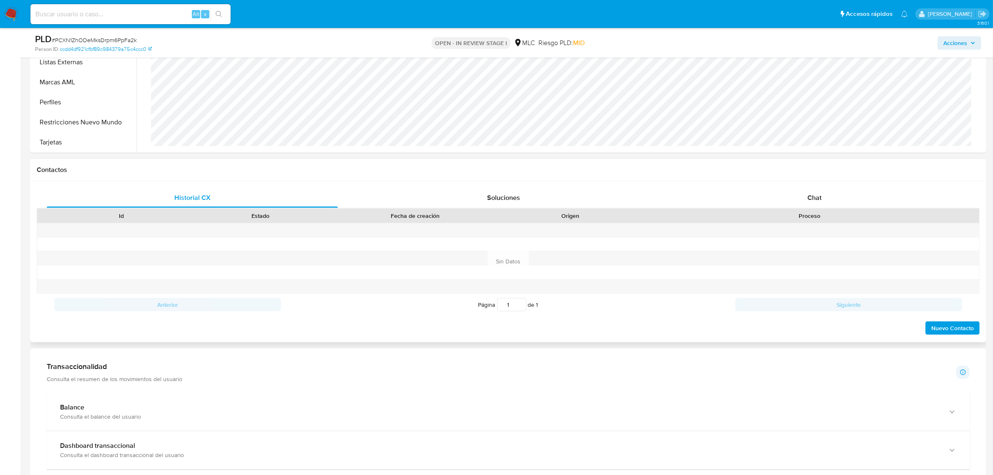
scroll to position [521, 0]
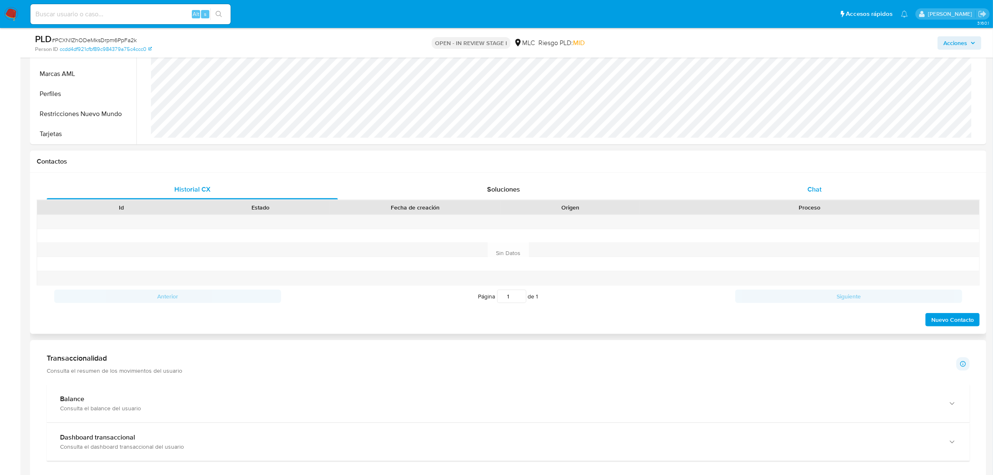
click at [804, 189] on div "Chat" at bounding box center [814, 189] width 291 height 20
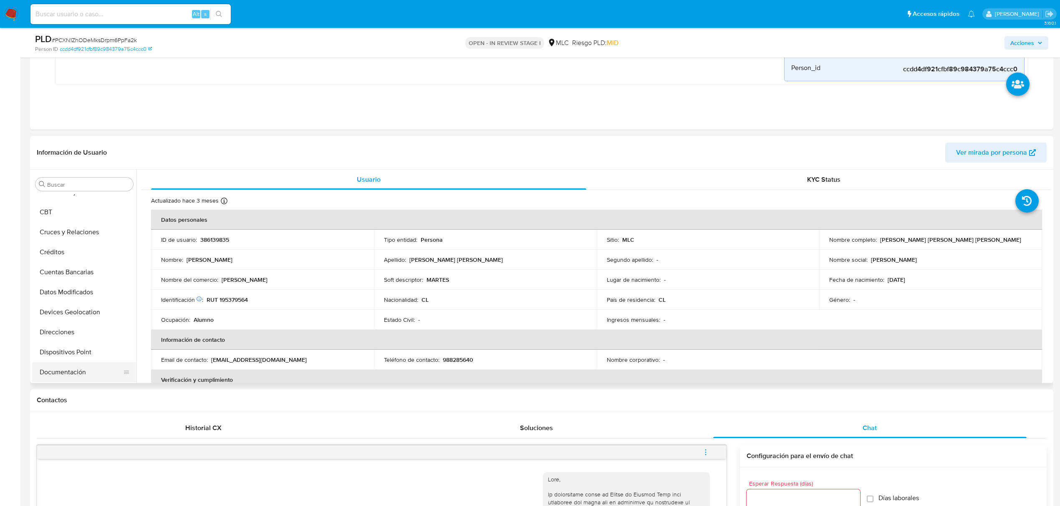
scroll to position [58, 0]
click at [90, 254] on button "Cruces y Relaciones" at bounding box center [81, 246] width 98 height 20
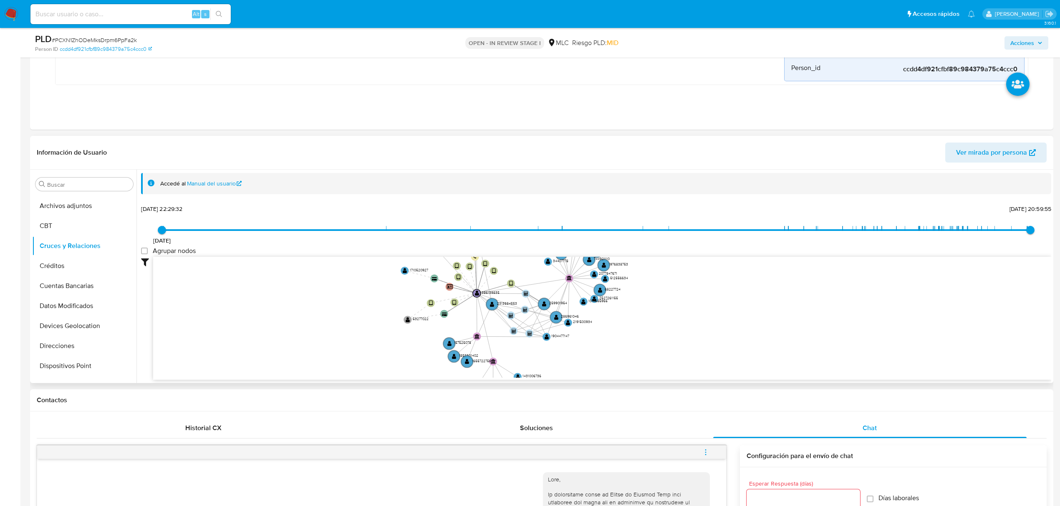
drag, startPoint x: 669, startPoint y: 328, endPoint x: 623, endPoint y: 312, distance: 48.9
click at [623, 312] on icon "device-6286881608813b0019b166b4  user-386139835  386139835 device-62953b9a088…" at bounding box center [602, 317] width 898 height 121
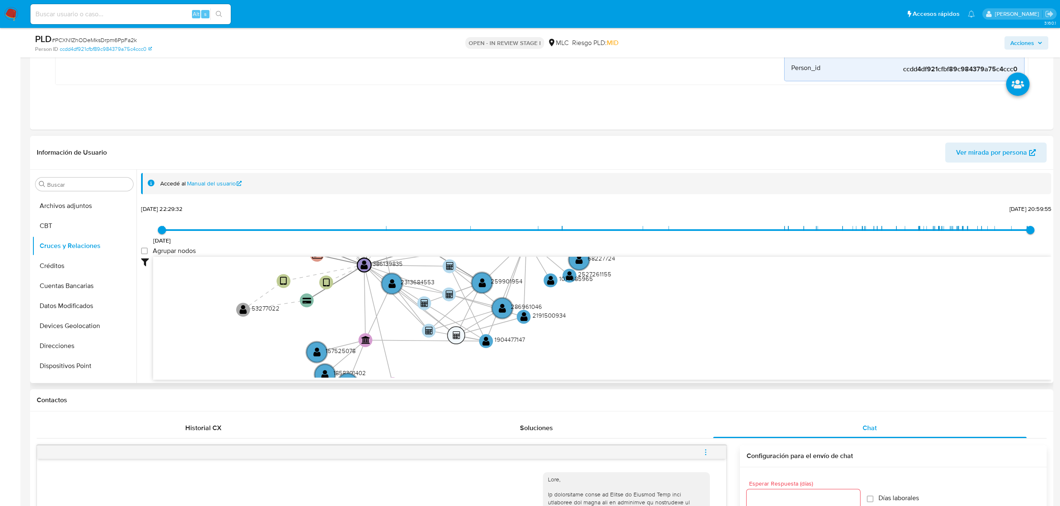
click at [459, 335] on text "" at bounding box center [457, 336] width 8 height 8
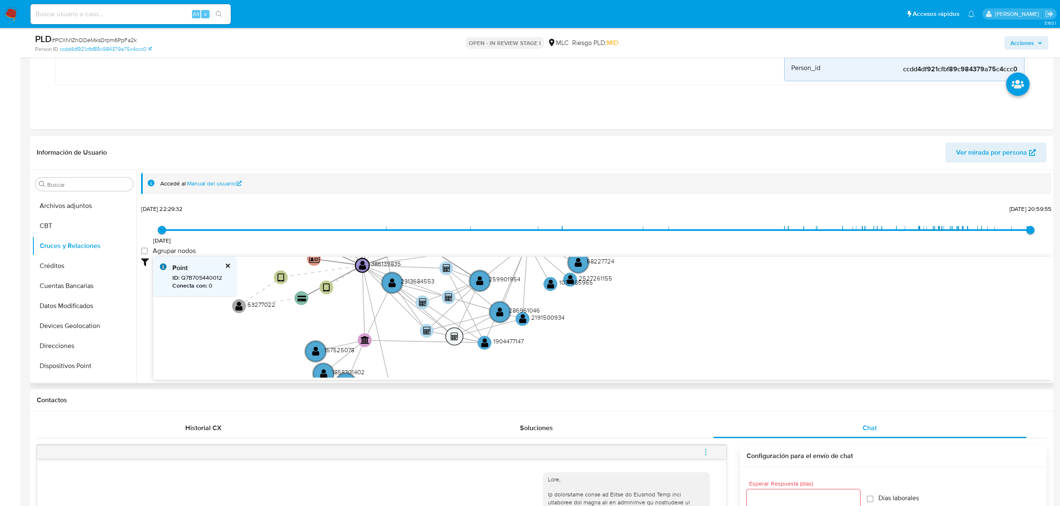
click at [459, 336] on circle at bounding box center [455, 337] width 18 height 18
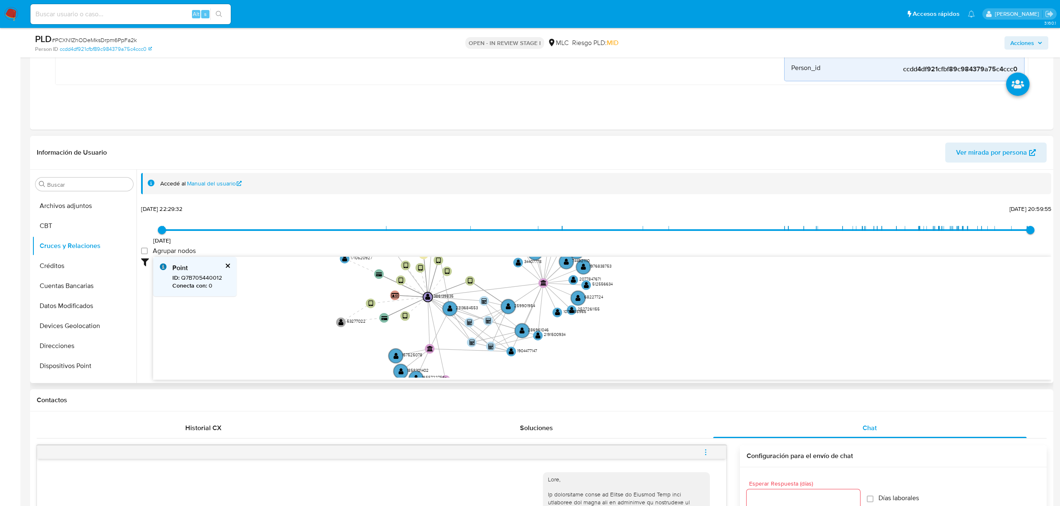
drag, startPoint x: 592, startPoint y: 328, endPoint x: 584, endPoint y: 348, distance: 21.5
click at [584, 348] on icon "device-6286881608813b0019b166b4  user-386139835  386139835 device-62953b9a088…" at bounding box center [602, 317] width 898 height 121
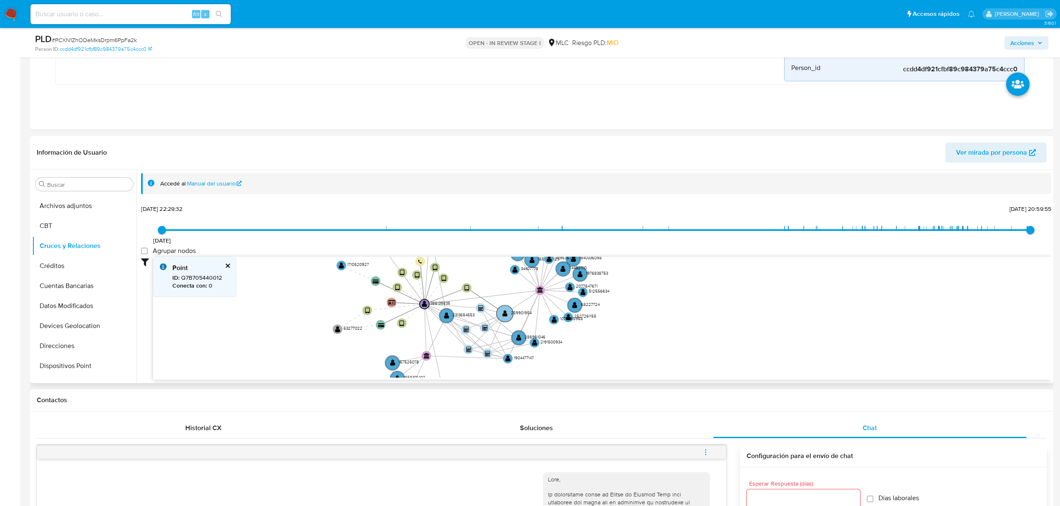
click at [505, 319] on circle at bounding box center [504, 313] width 17 height 17
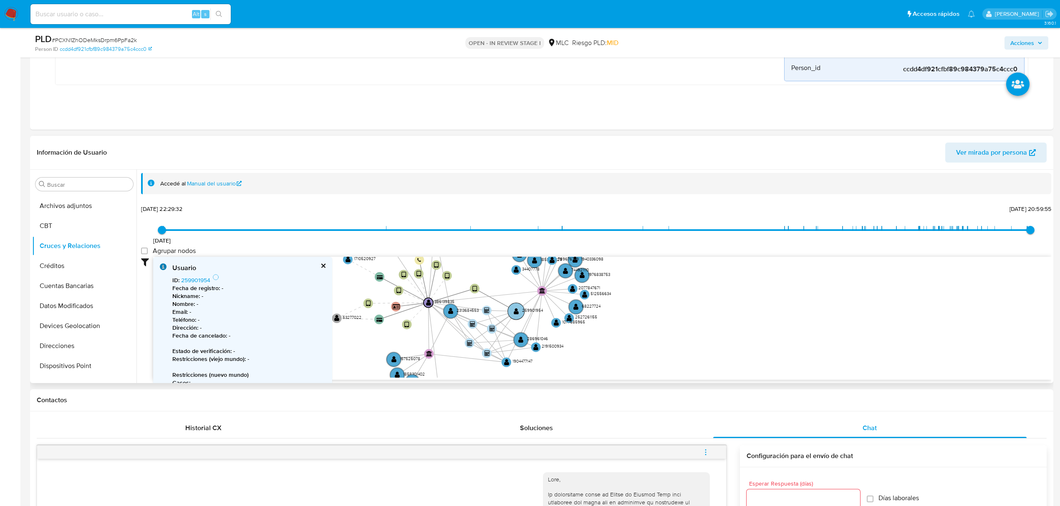
drag, startPoint x: 505, startPoint y: 315, endPoint x: 516, endPoint y: 314, distance: 11.8
click at [516, 314] on text "" at bounding box center [516, 311] width 5 height 7
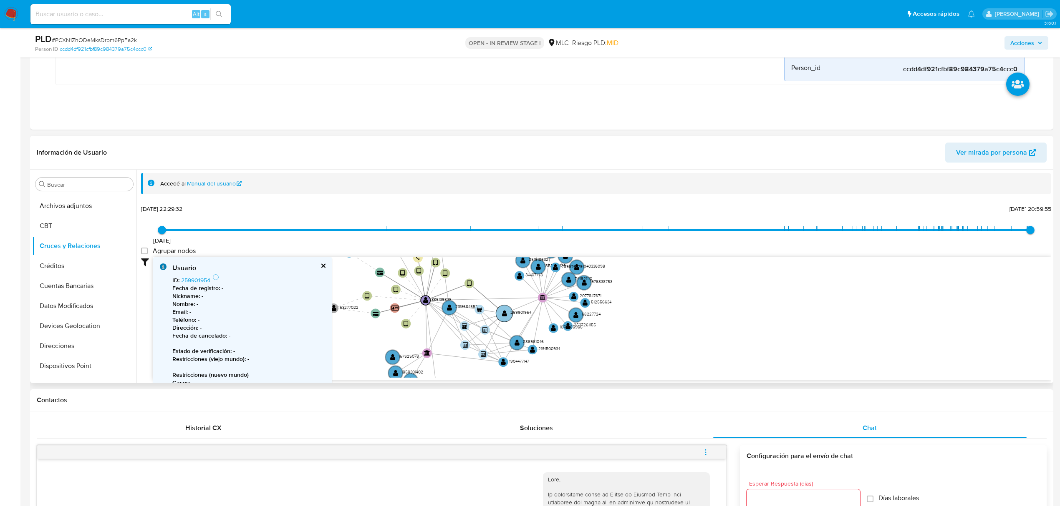
click at [508, 314] on circle at bounding box center [504, 313] width 17 height 17
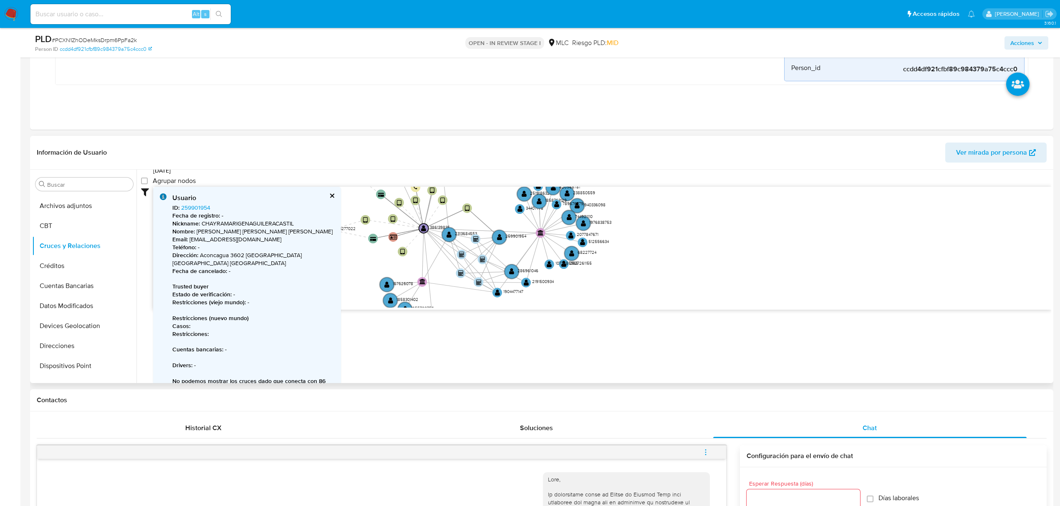
scroll to position [71, 0]
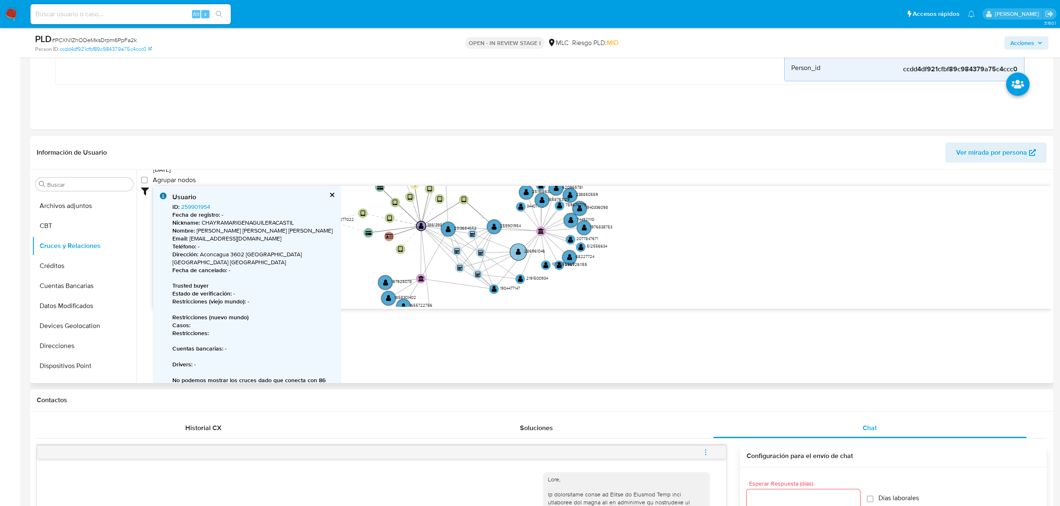
drag, startPoint x: 509, startPoint y: 271, endPoint x: 516, endPoint y: 252, distance: 19.9
click at [516, 252] on text "" at bounding box center [518, 252] width 5 height 7
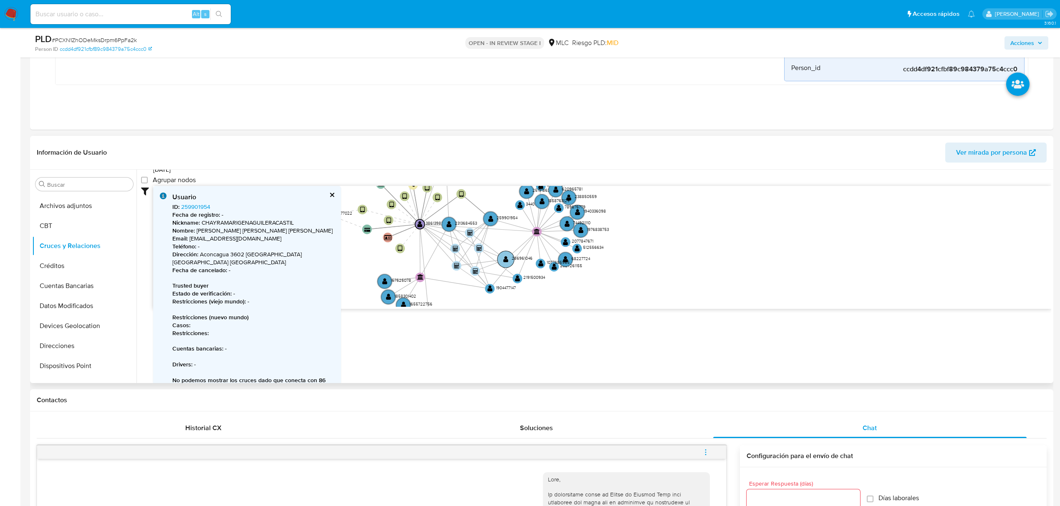
click at [507, 259] on text "" at bounding box center [505, 259] width 5 height 7
click at [506, 262] on text "" at bounding box center [504, 260] width 5 height 7
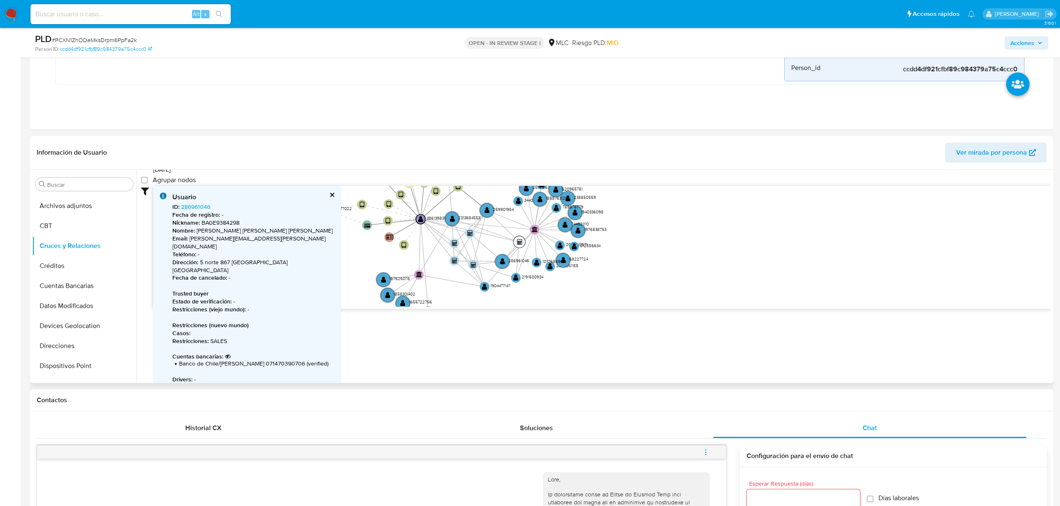
drag, startPoint x: 480, startPoint y: 241, endPoint x: 518, endPoint y: 241, distance: 38.4
click at [518, 241] on text "" at bounding box center [519, 241] width 5 height 5
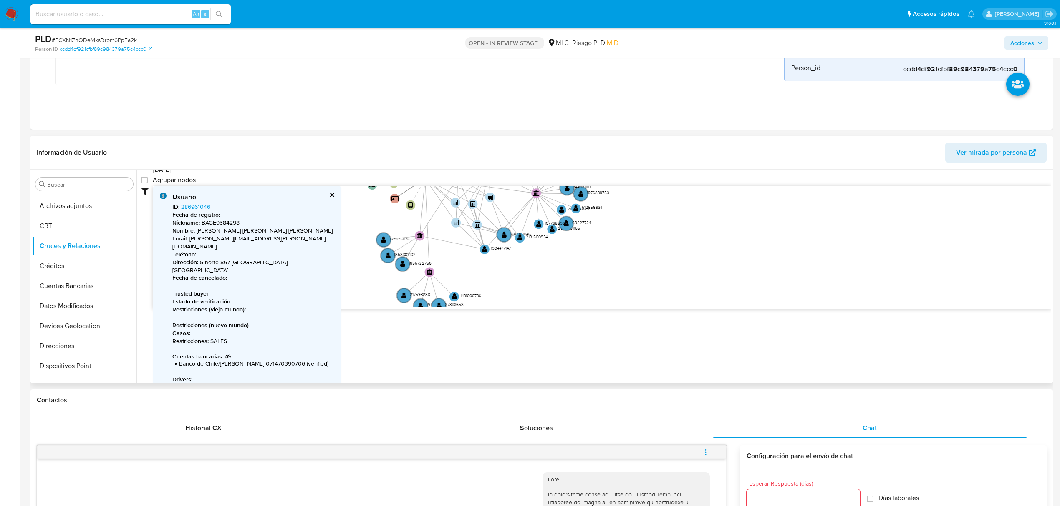
drag, startPoint x: 474, startPoint y: 227, endPoint x: 476, endPoint y: 217, distance: 10.2
click at [476, 217] on icon "device-6286881608813b0019b166b4  user-386139835  386139835 device-62953b9a088…" at bounding box center [602, 246] width 898 height 121
drag, startPoint x: 476, startPoint y: 256, endPoint x: 482, endPoint y: 245, distance: 12.3
click at [482, 245] on icon "device-6286881608813b0019b166b4  user-386139835  386139835 device-62953b9a088…" at bounding box center [602, 246] width 898 height 121
click at [520, 242] on text "" at bounding box center [518, 239] width 5 height 7
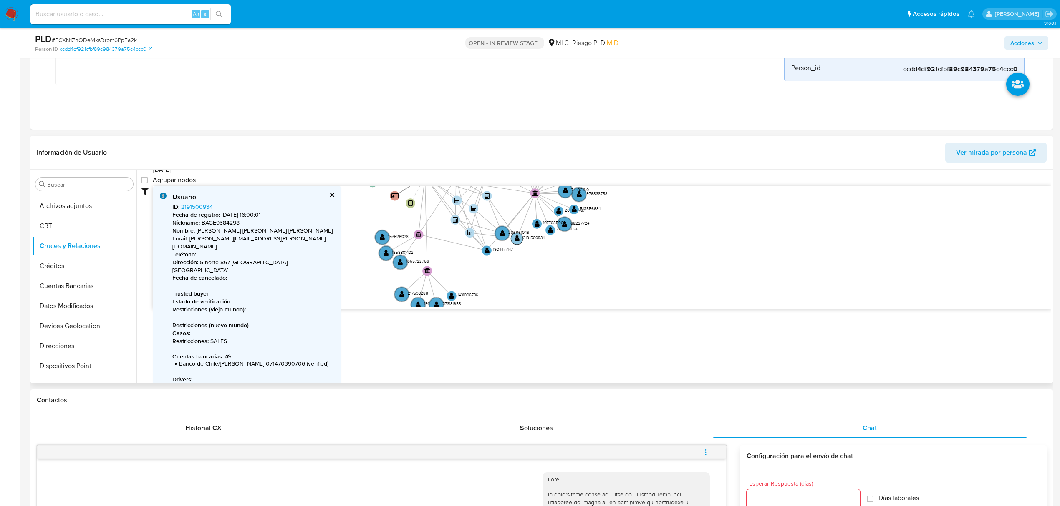
click at [519, 239] on circle at bounding box center [517, 239] width 12 height 12
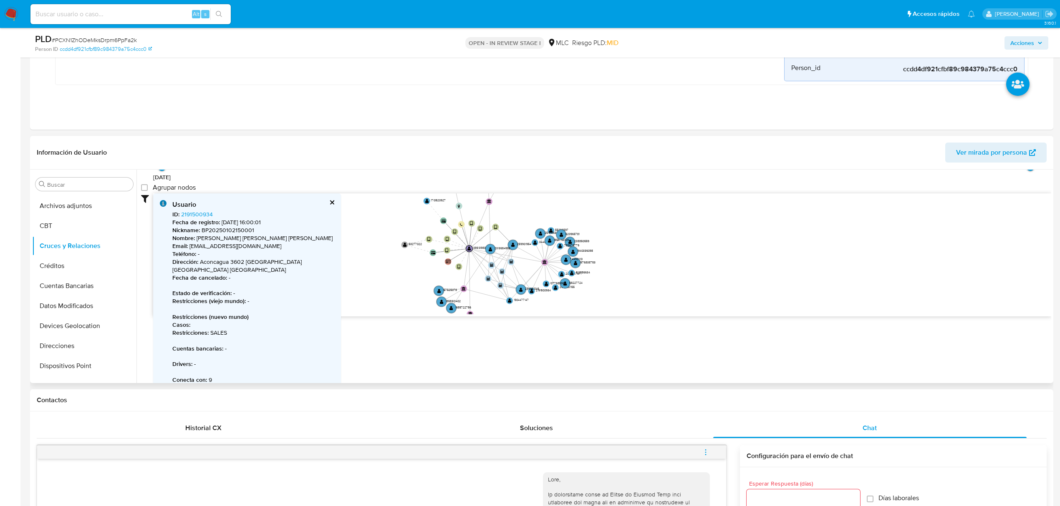
drag, startPoint x: 576, startPoint y: 264, endPoint x: 620, endPoint y: 260, distance: 44.0
click at [620, 260] on icon "device-6286881608813b0019b166b4  user-386139835  386139835 device-62953b9a088…" at bounding box center [602, 254] width 898 height 121
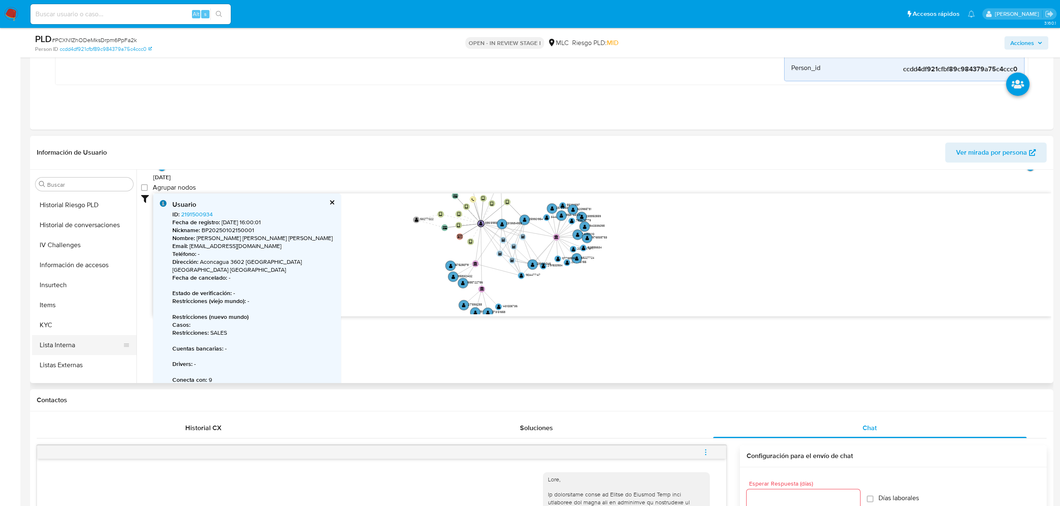
scroll to position [392, 0]
click at [57, 258] on button "KYC" at bounding box center [81, 253] width 98 height 20
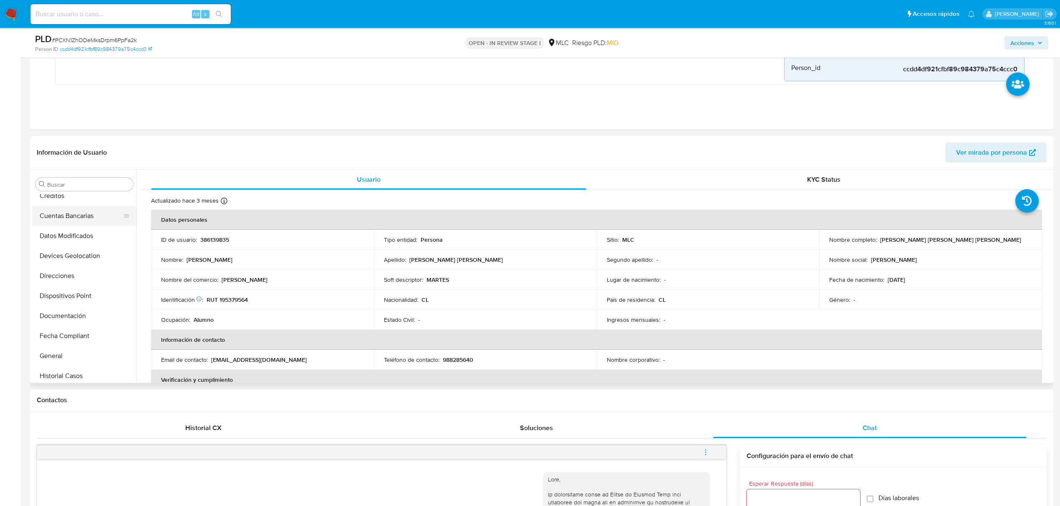
scroll to position [114, 0]
click at [72, 290] on button "Direcciones" at bounding box center [81, 291] width 98 height 20
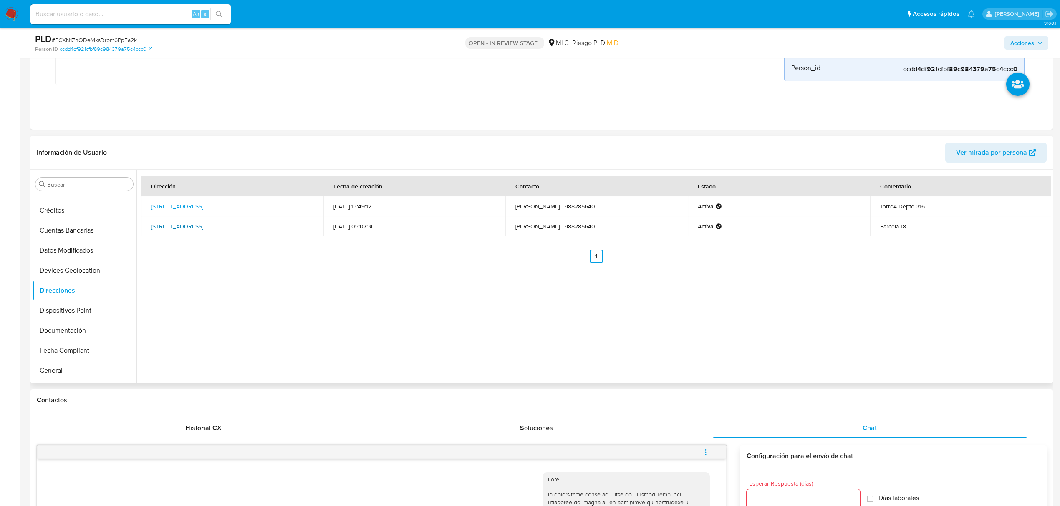
click at [203, 228] on link "Aconcagua 3602, Calama, Antofagasta, , Chile 3602" at bounding box center [177, 226] width 52 height 8
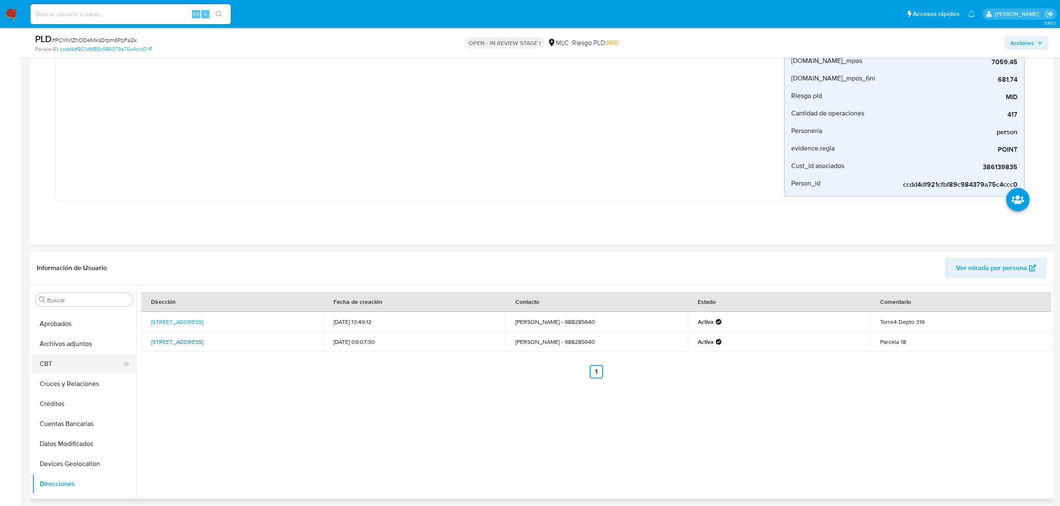
scroll to position [55, 0]
click at [76, 369] on button "Cruces y Relaciones" at bounding box center [81, 365] width 98 height 20
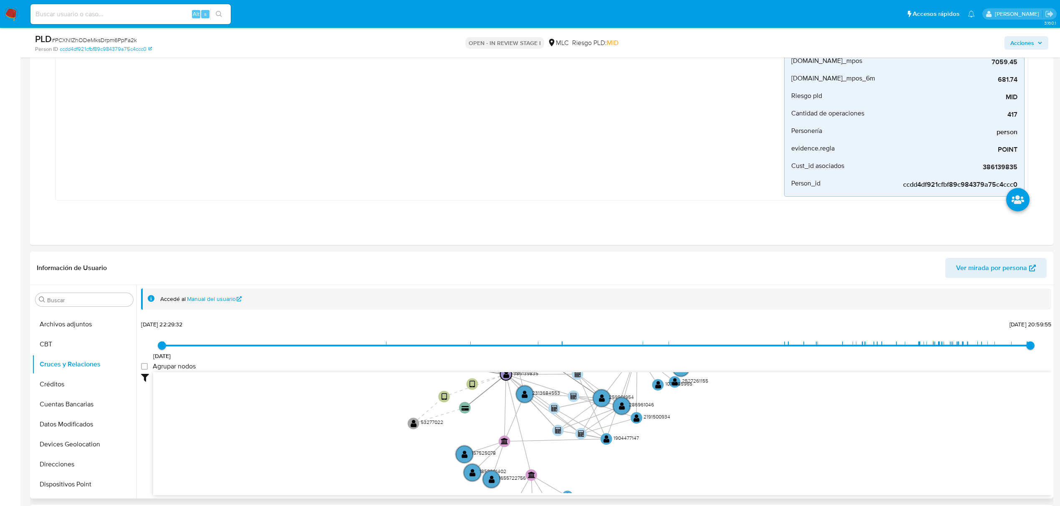
drag, startPoint x: 709, startPoint y: 414, endPoint x: 698, endPoint y: 397, distance: 20.1
click at [698, 397] on icon "device-6286881608813b0019b166b4  user-386139835  386139835 device-62953b9a088…" at bounding box center [602, 433] width 898 height 121
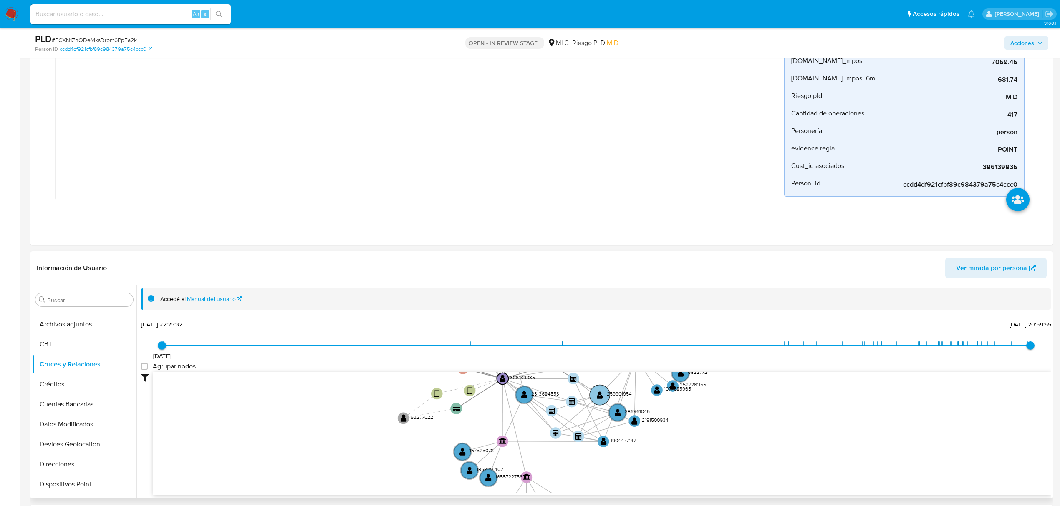
click at [594, 394] on circle at bounding box center [599, 395] width 20 height 20
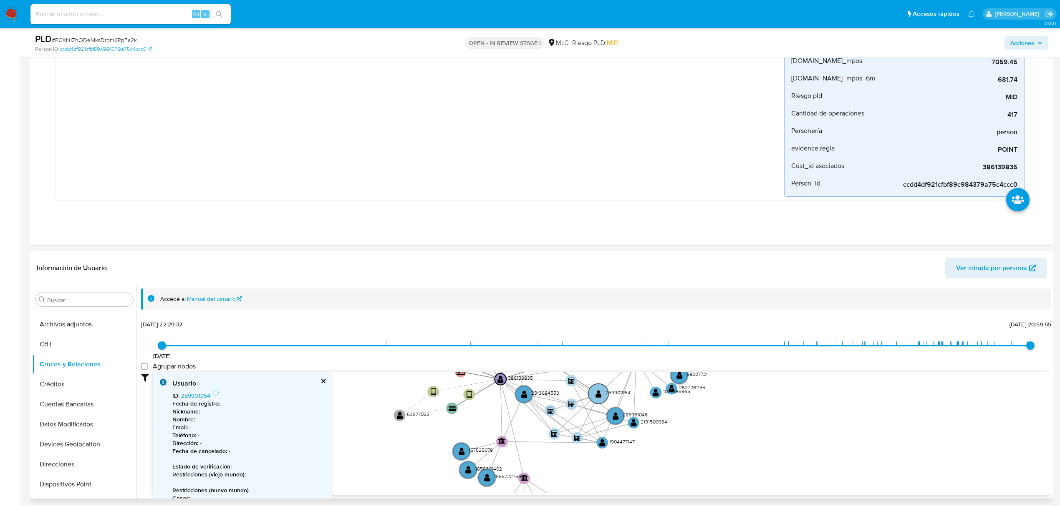
click at [596, 395] on text "" at bounding box center [598, 394] width 6 height 8
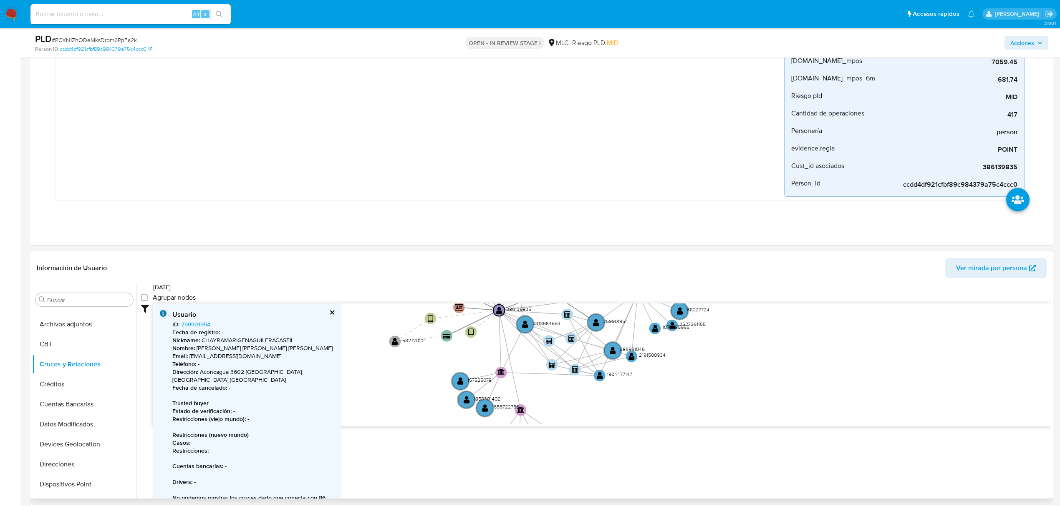
scroll to position [71, 0]
click at [242, 370] on p "Dirección : Aconcagua 3602 Antofagasta Calama Chile" at bounding box center [253, 374] width 162 height 16
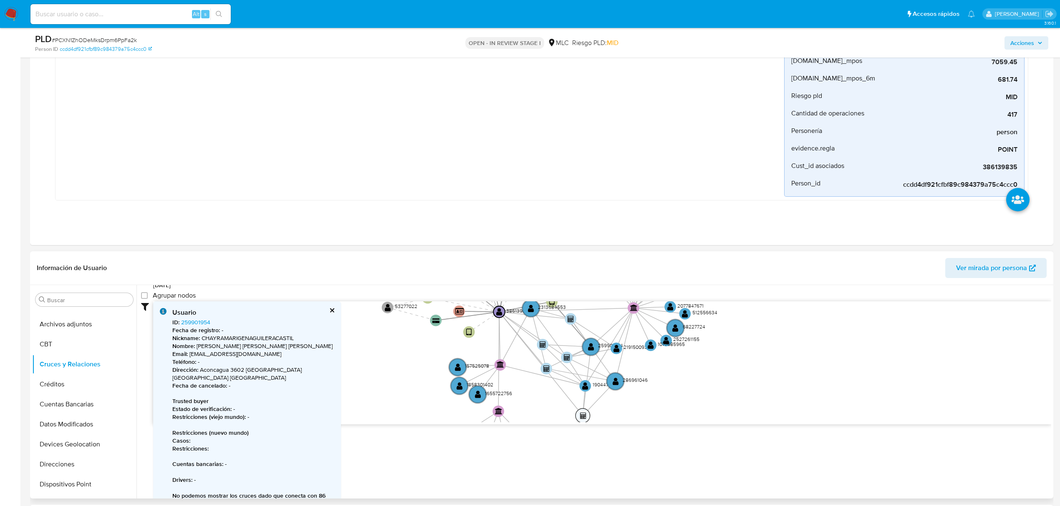
drag, startPoint x: 567, startPoint y: 315, endPoint x: 584, endPoint y: 417, distance: 104.0
click at [584, 417] on text "" at bounding box center [583, 416] width 6 height 7
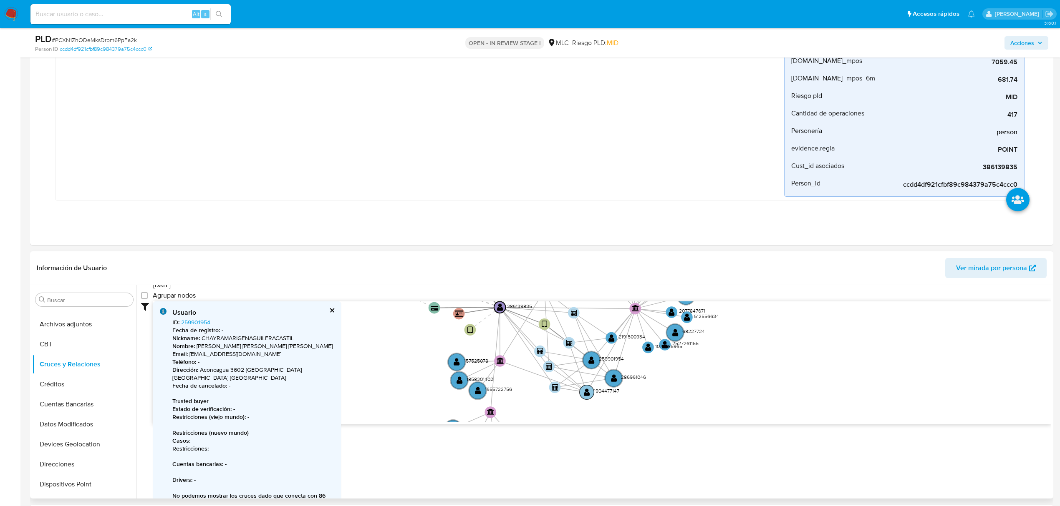
click at [586, 391] on text "" at bounding box center [587, 392] width 6 height 8
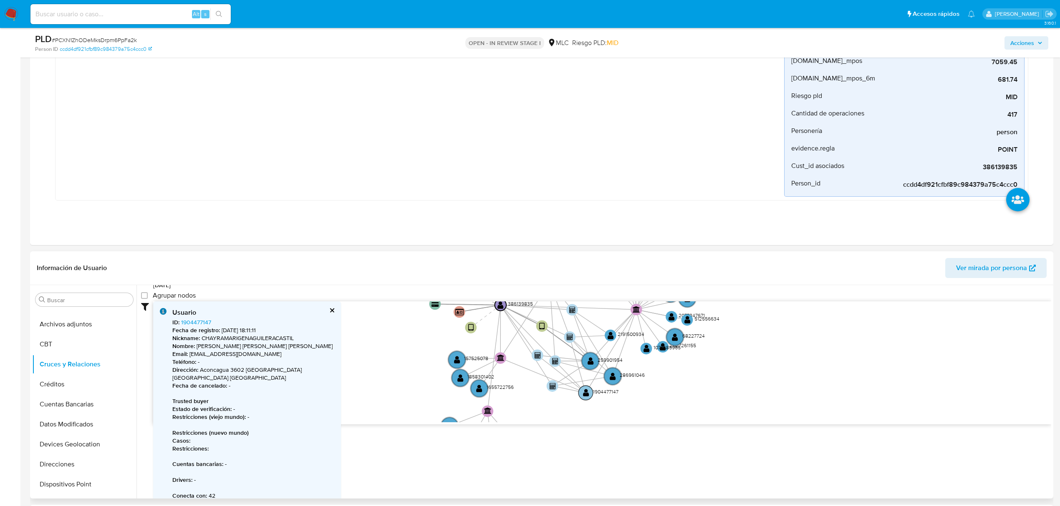
click at [585, 391] on text "" at bounding box center [586, 393] width 6 height 8
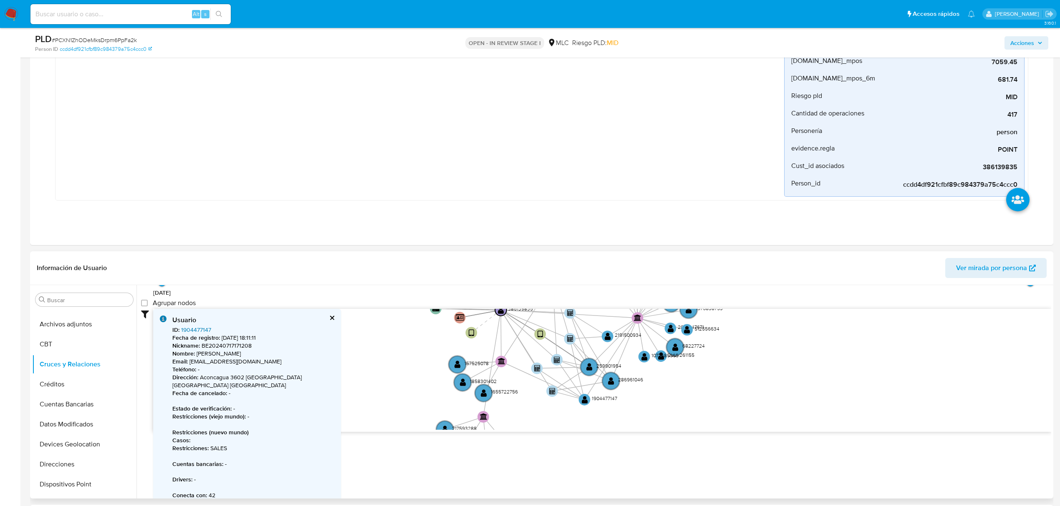
click at [201, 331] on link "1904477147" at bounding box center [196, 330] width 30 height 8
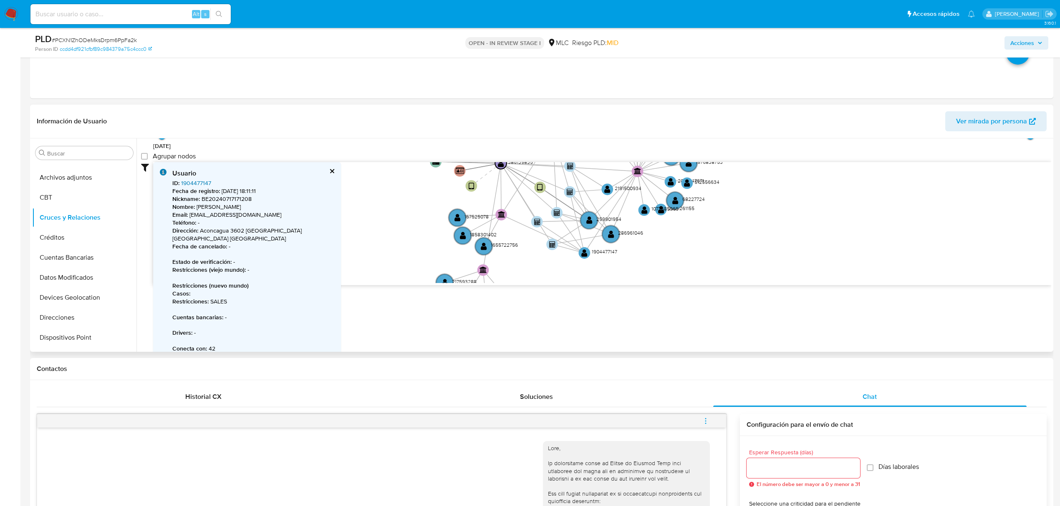
scroll to position [334, 0]
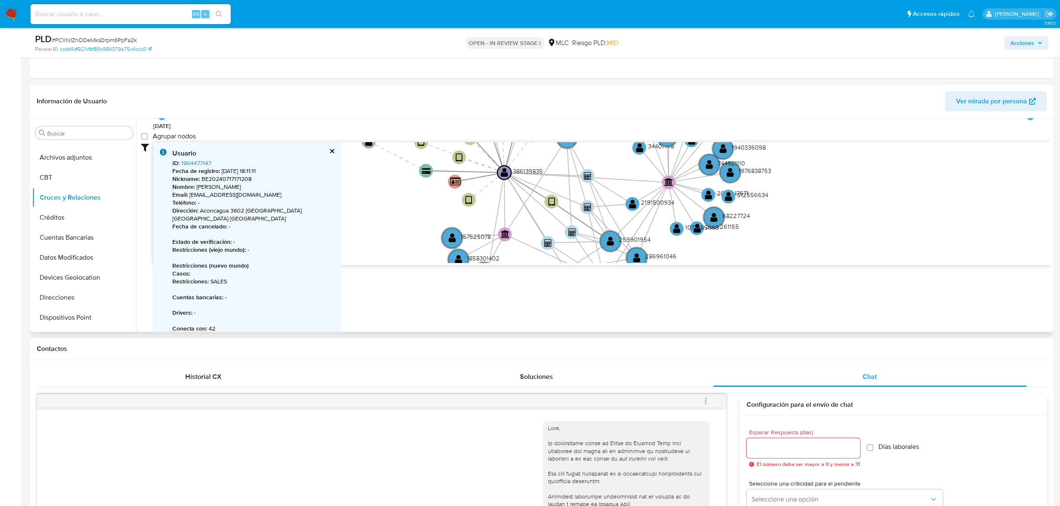
drag, startPoint x: 404, startPoint y: 176, endPoint x: 370, endPoint y: 231, distance: 65.2
click at [369, 234] on icon "device-6286881608813b0019b166b4  user-386139835  386139835 device-62953b9a088…" at bounding box center [602, 202] width 898 height 121
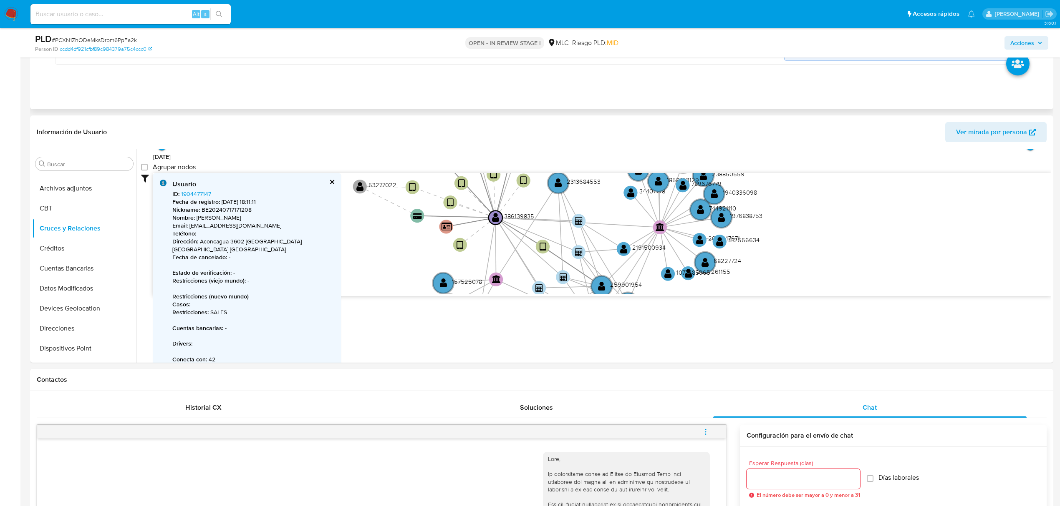
scroll to position [278, 0]
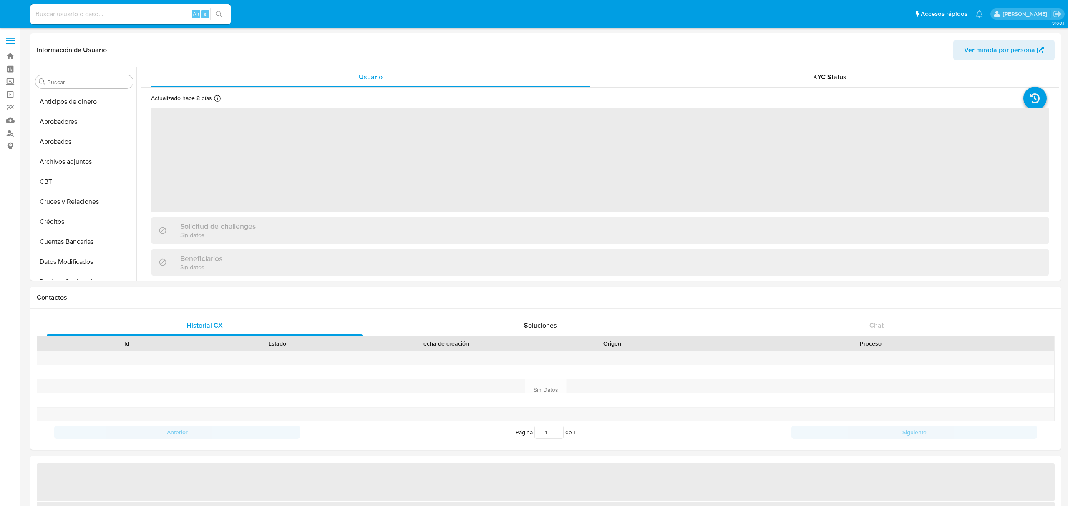
select select "10"
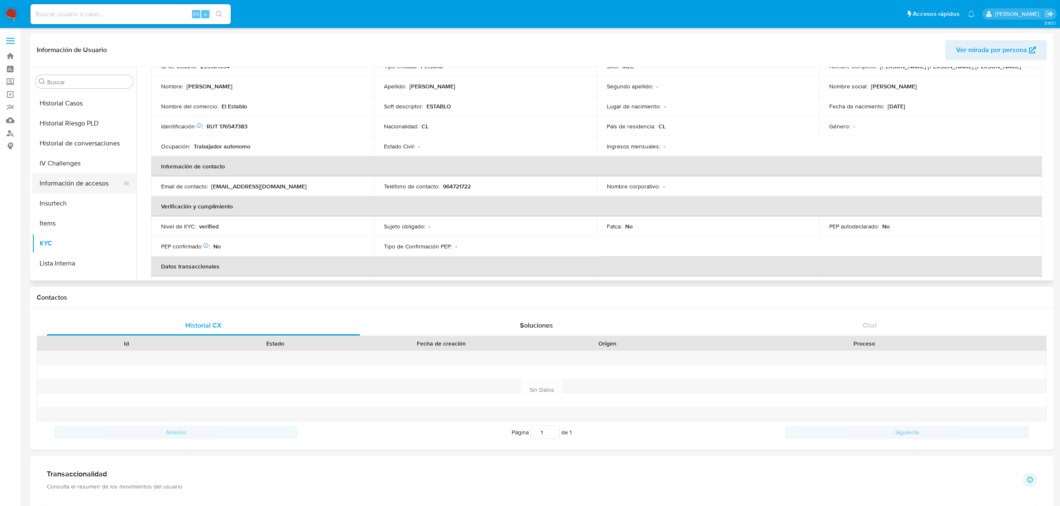
scroll to position [281, 0]
click at [89, 114] on button "Historial Casos" at bounding box center [81, 121] width 98 height 20
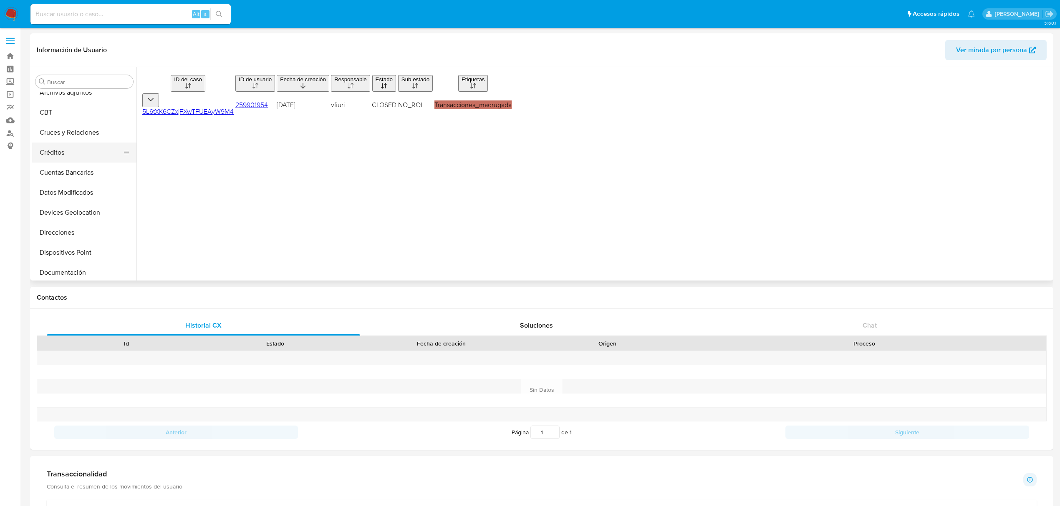
scroll to position [3, 0]
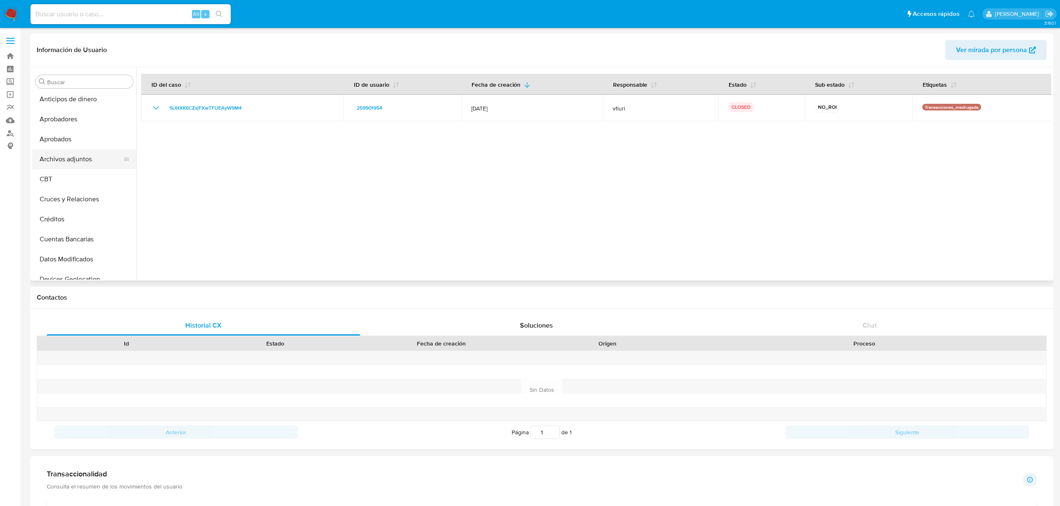
click at [78, 160] on button "Archivos adjuntos" at bounding box center [81, 159] width 98 height 20
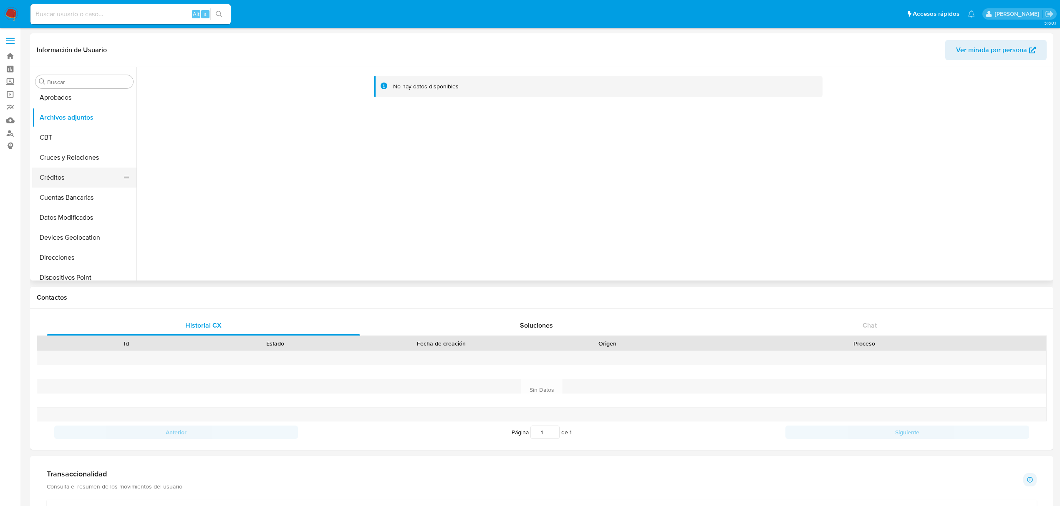
scroll to position [0, 0]
click at [84, 169] on button "Archivos adjuntos" at bounding box center [81, 162] width 98 height 20
click at [81, 141] on button "Aprobados" at bounding box center [81, 142] width 98 height 20
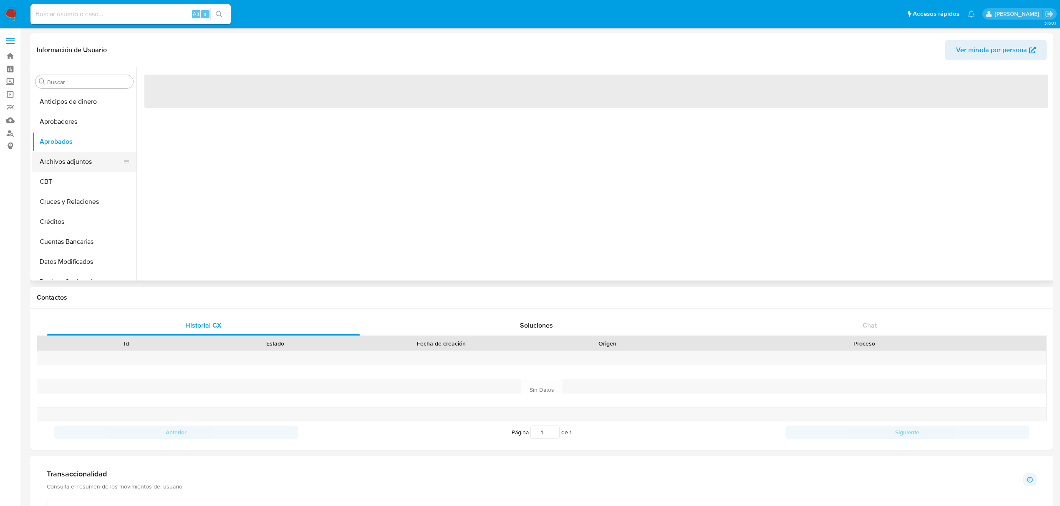
click at [80, 158] on button "Archivos adjuntos" at bounding box center [81, 162] width 98 height 20
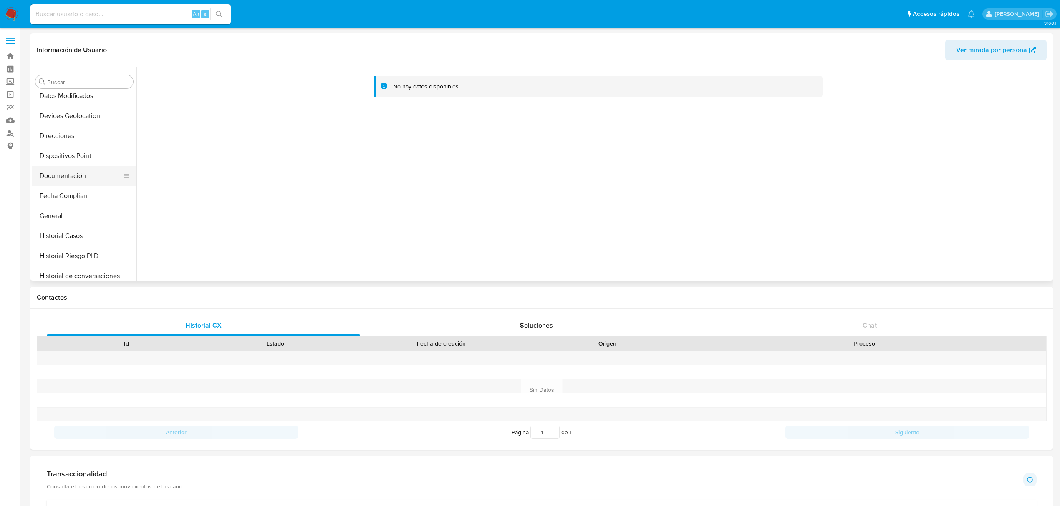
scroll to position [167, 0]
click at [83, 239] on button "Historial Casos" at bounding box center [81, 235] width 98 height 20
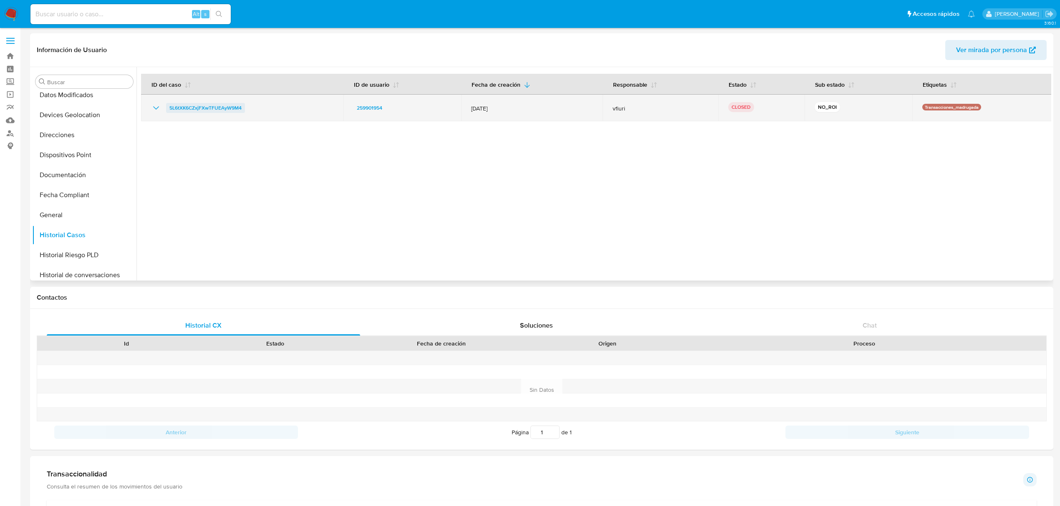
click at [214, 112] on span "5L6tXK6CZxjFXwTFUEAyW9M4" at bounding box center [205, 108] width 72 height 10
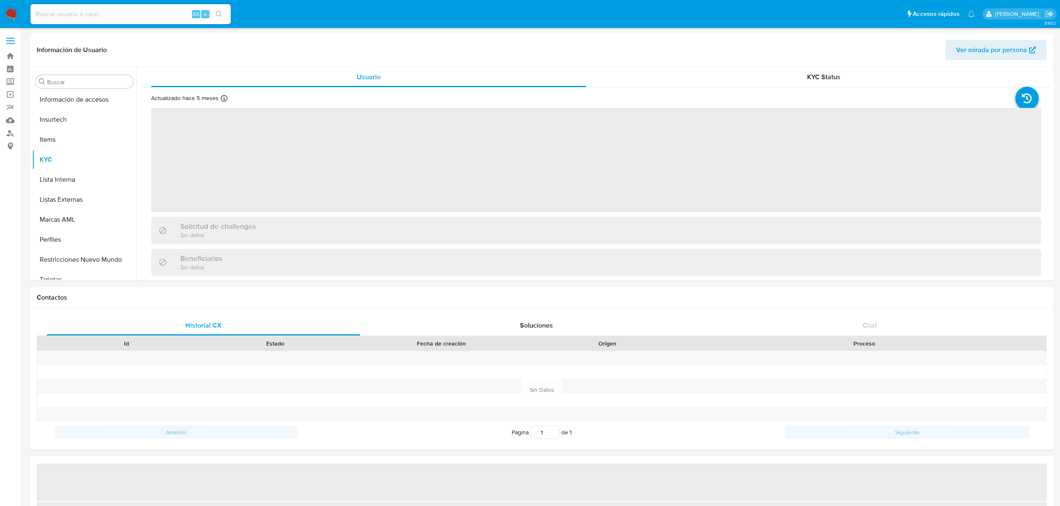
scroll to position [392, 0]
select select "10"
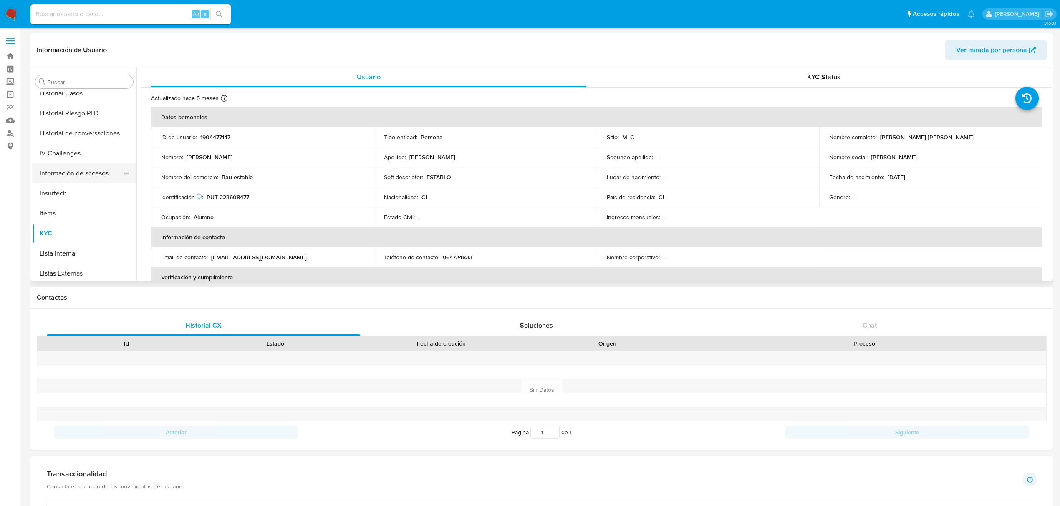
scroll to position [281, 0]
click at [90, 121] on button "Historial Casos" at bounding box center [81, 121] width 98 height 20
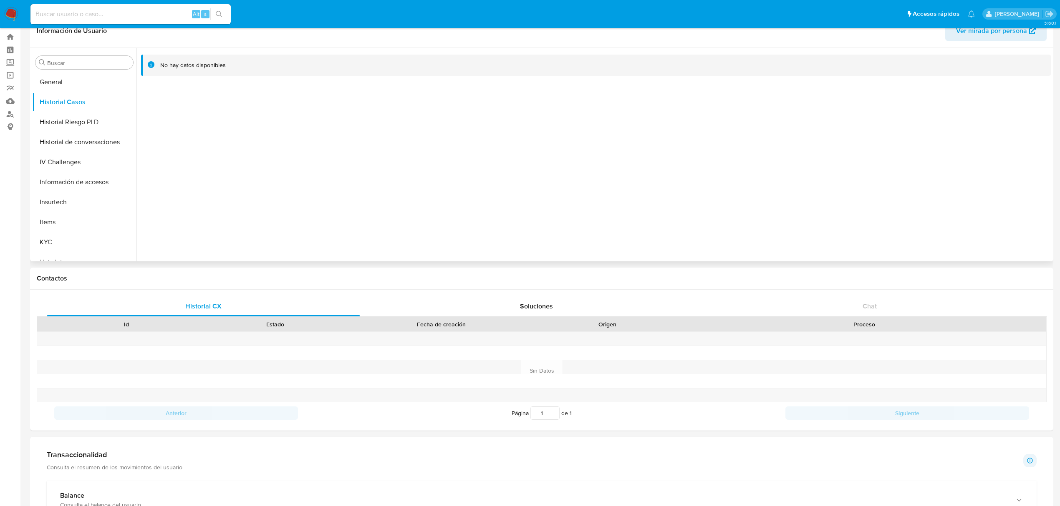
scroll to position [0, 0]
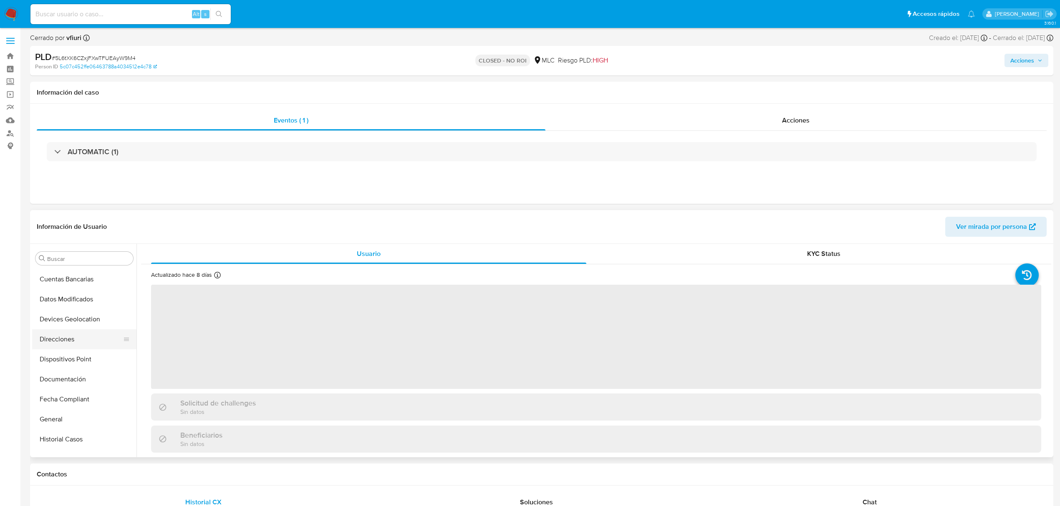
scroll to position [114, 0]
select select "10"
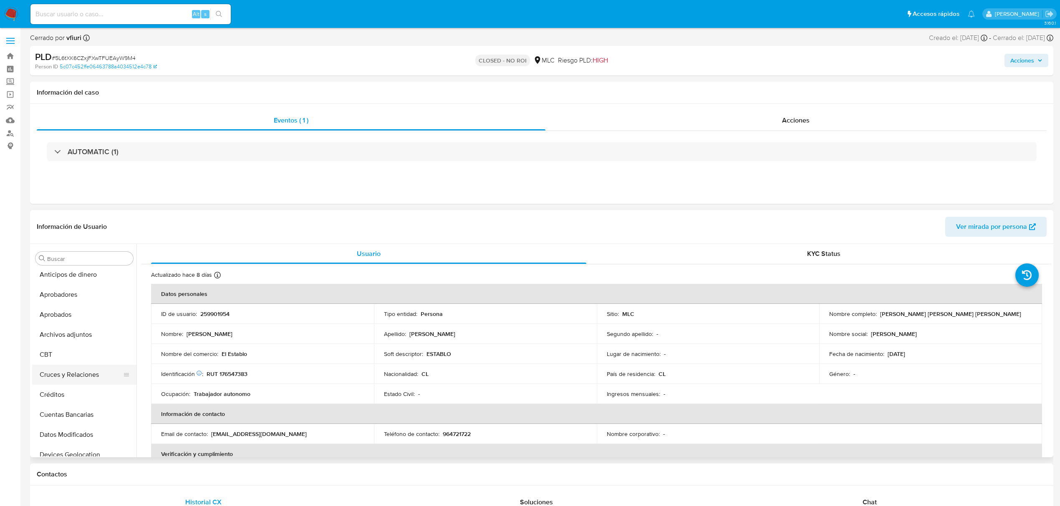
scroll to position [3, 0]
click at [87, 344] on button "Archivos adjuntos" at bounding box center [81, 335] width 98 height 20
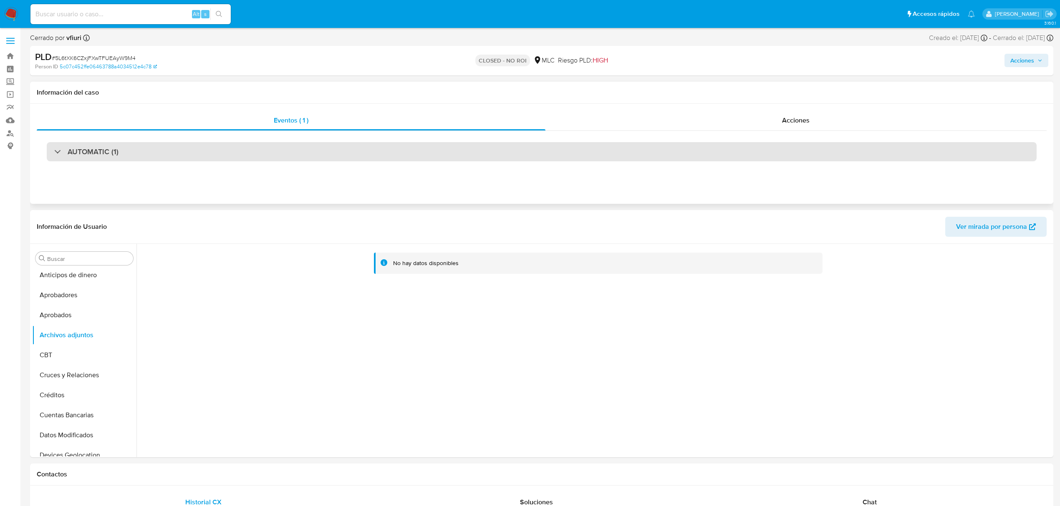
click at [230, 147] on div "AUTOMATIC (1)" at bounding box center [542, 151] width 990 height 19
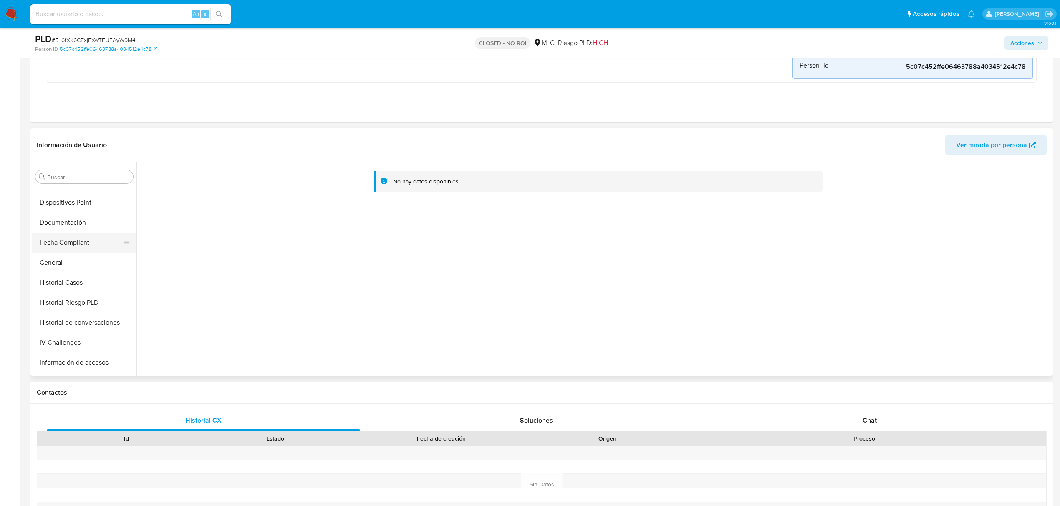
scroll to position [281, 0]
click at [71, 368] on button "Lista Interna" at bounding box center [81, 376] width 98 height 20
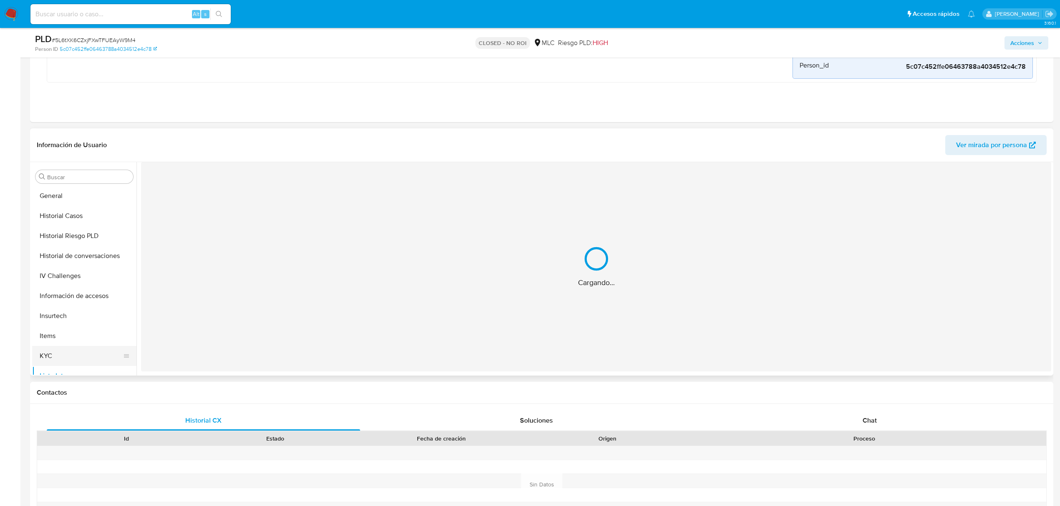
click at [71, 356] on button "KYC" at bounding box center [81, 356] width 98 height 20
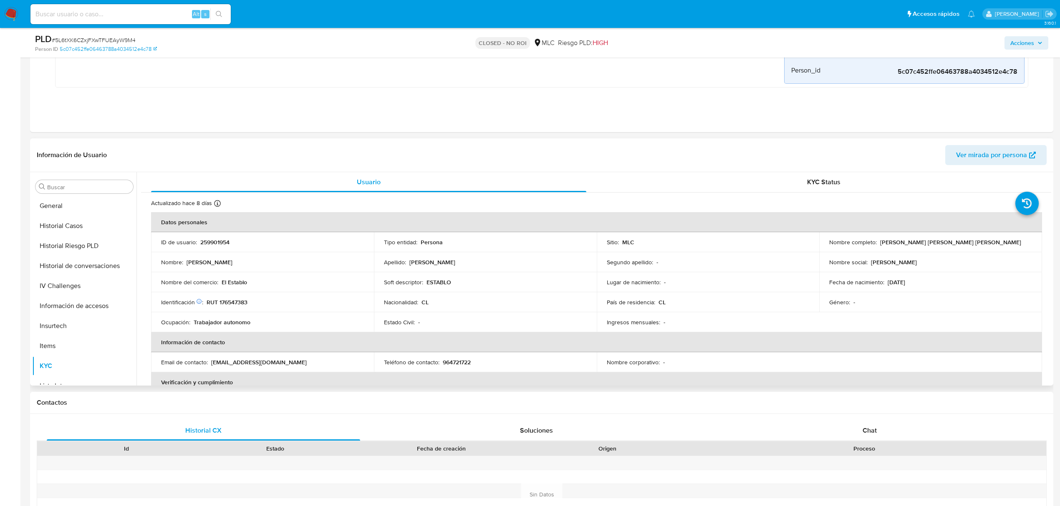
click at [214, 244] on p "259901954" at bounding box center [214, 243] width 29 height 8
click at [214, 245] on p "259901954" at bounding box center [214, 243] width 29 height 8
copy p "259901954"
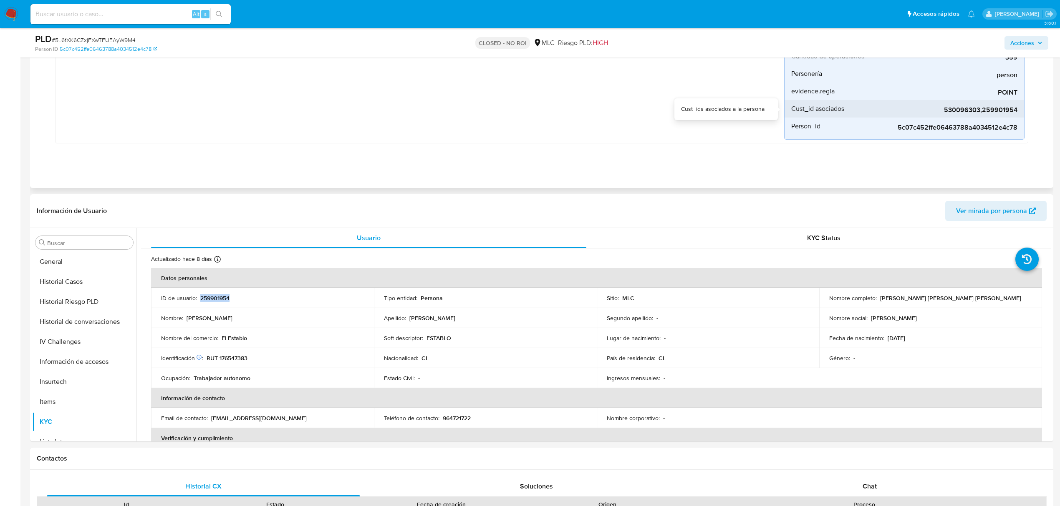
scroll to position [0, 0]
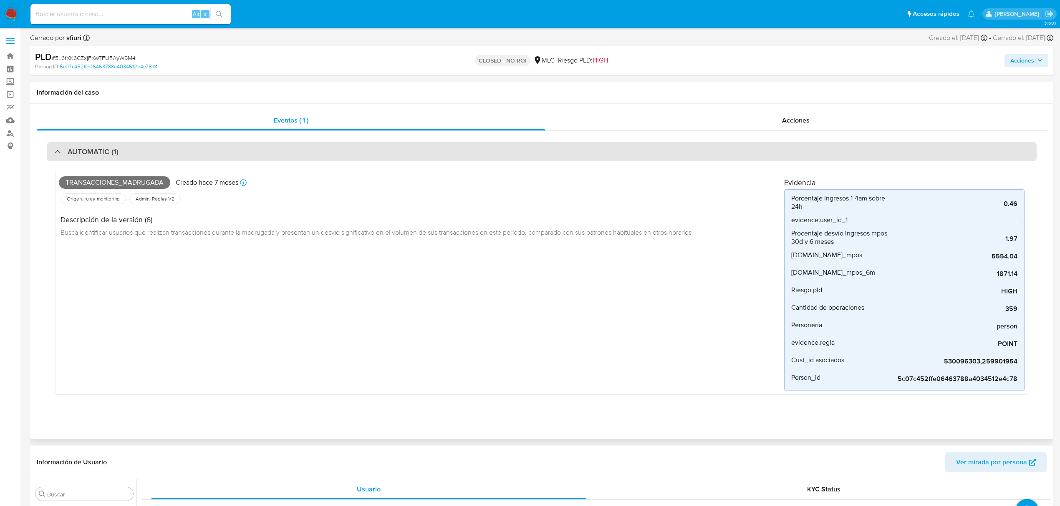
click at [625, 149] on div "AUTOMATIC (1)" at bounding box center [542, 151] width 990 height 19
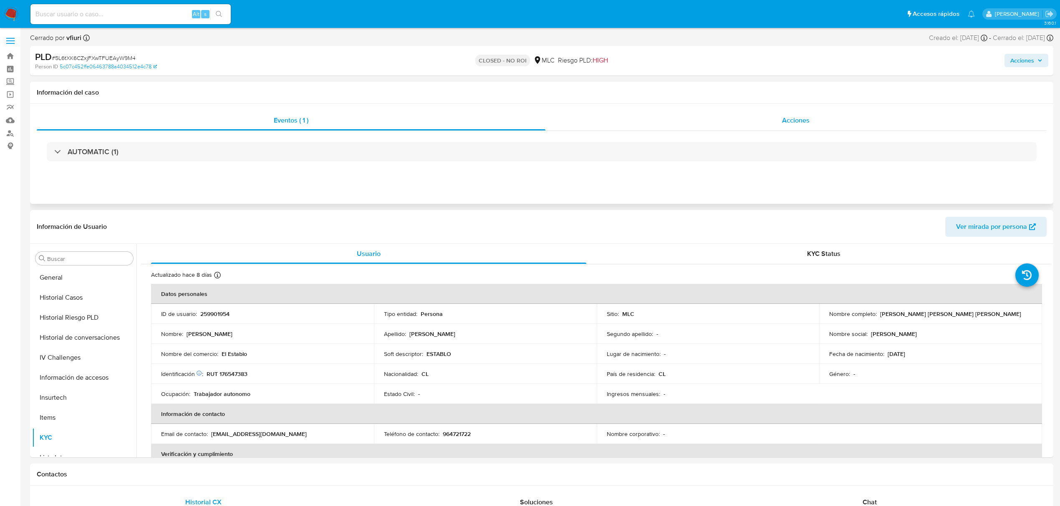
click at [624, 122] on div "Acciones" at bounding box center [795, 121] width 501 height 20
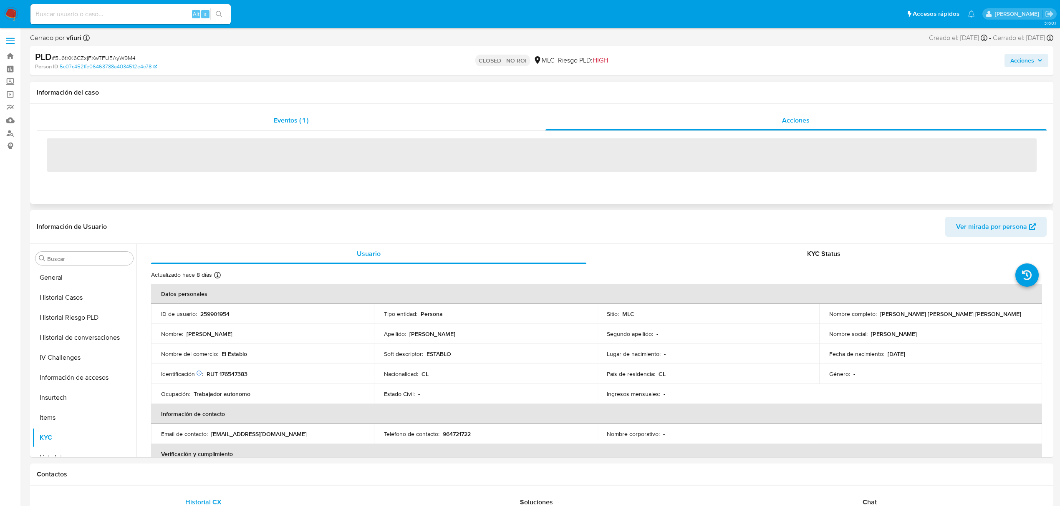
click at [416, 120] on div "Eventos ( 1 )" at bounding box center [291, 121] width 509 height 20
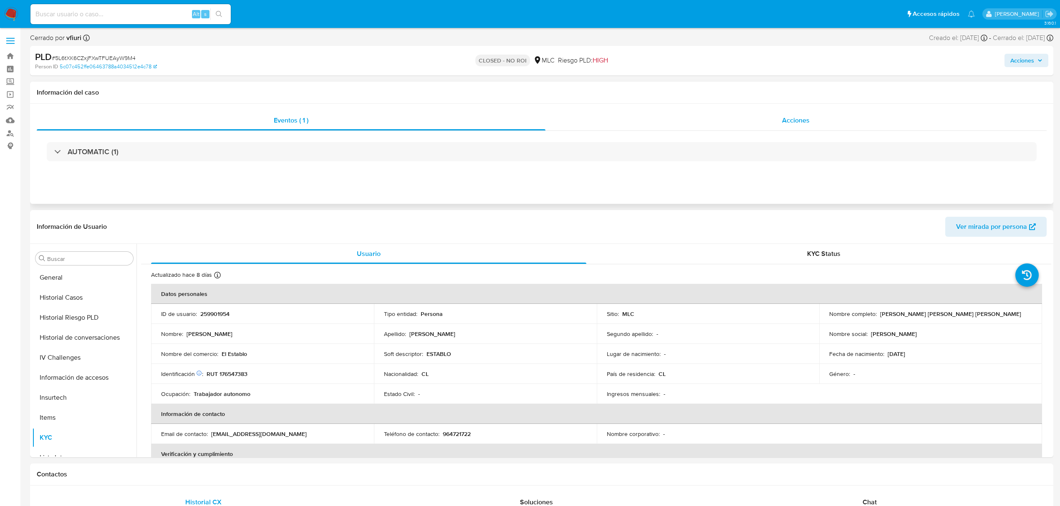
click at [642, 120] on div "Acciones" at bounding box center [795, 121] width 501 height 20
